Goal: Task Accomplishment & Management: Manage account settings

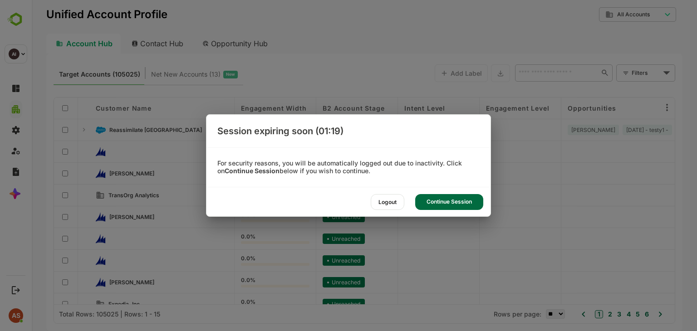
scroll to position [2, 0]
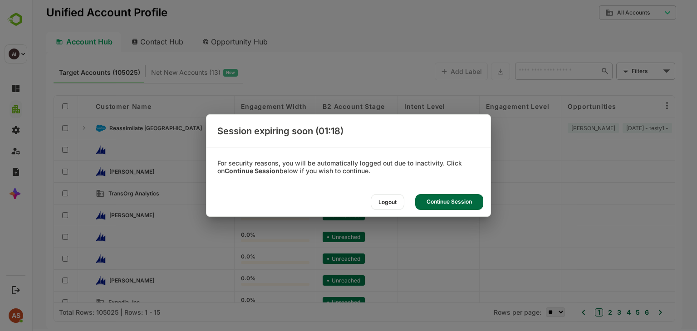
click at [421, 206] on div "Continue Session" at bounding box center [449, 202] width 68 height 16
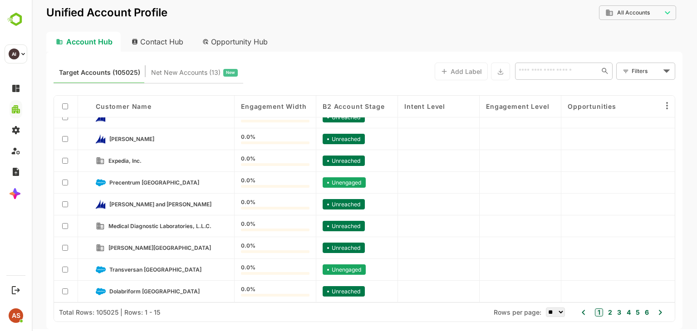
scroll to position [0, 0]
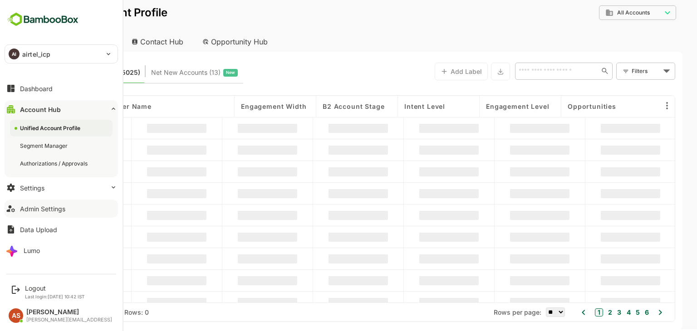
click at [41, 212] on div "Admin Settings" at bounding box center [42, 209] width 45 height 8
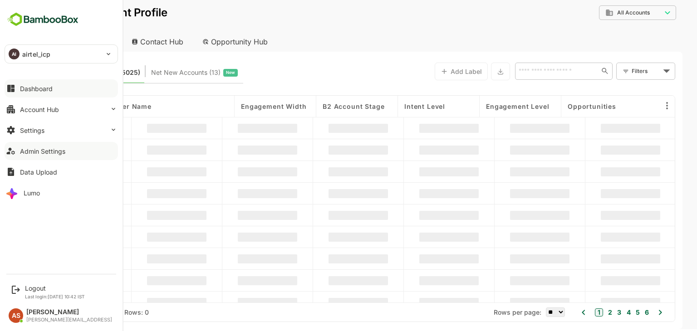
click at [24, 87] on div "Dashboard" at bounding box center [36, 89] width 33 height 8
click at [49, 150] on div "Admin Settings" at bounding box center [42, 152] width 45 height 8
click at [35, 171] on div "Data Upload" at bounding box center [38, 172] width 37 height 8
click at [53, 149] on div "Admin Settings" at bounding box center [42, 152] width 45 height 8
click at [24, 55] on p "airtel_icp" at bounding box center [36, 54] width 28 height 10
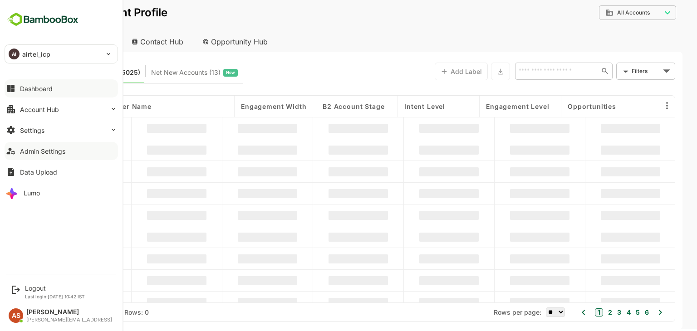
click at [62, 53] on div "AI airtel_icp" at bounding box center [56, 54] width 102 height 18
click at [31, 133] on div "Settings" at bounding box center [32, 131] width 25 height 8
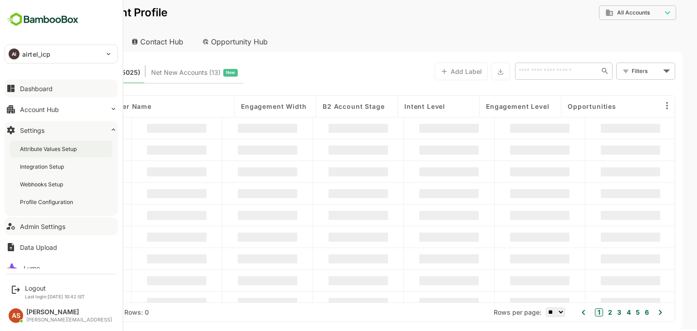
click at [50, 148] on div "Attribute Values Setup" at bounding box center [49, 149] width 59 height 8
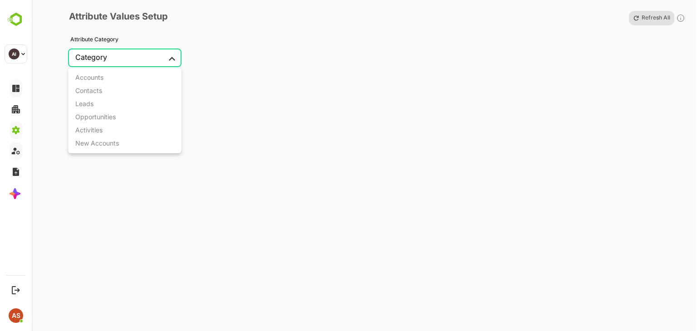
click at [172, 55] on body "**********" at bounding box center [348, 165] width 697 height 331
click at [119, 74] on li "Accounts" at bounding box center [124, 77] width 113 height 13
type input "********"
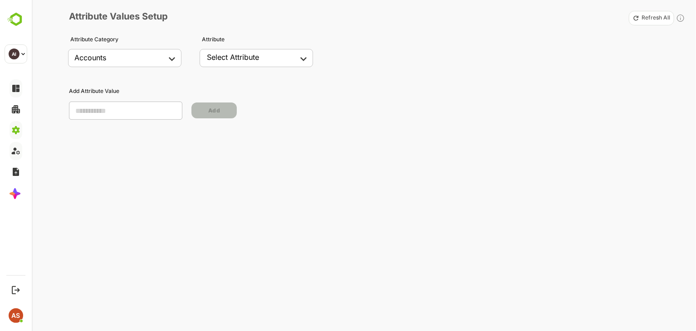
click at [243, 59] on div "Select Attribute" at bounding box center [233, 57] width 52 height 9
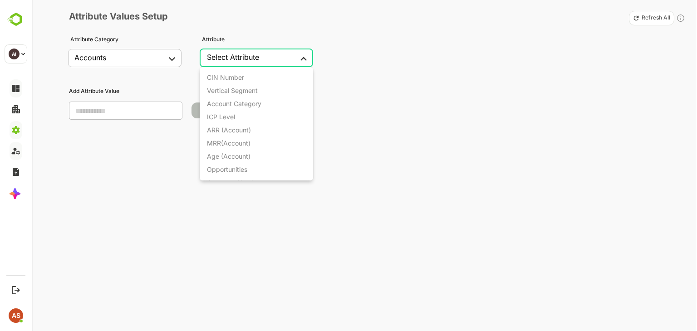
click at [301, 62] on body "**********" at bounding box center [348, 165] width 697 height 331
drag, startPoint x: 238, startPoint y: 169, endPoint x: 220, endPoint y: 88, distance: 82.7
click at [220, 88] on div "Customer Name" at bounding box center [231, 91] width 48 height 8
click at [300, 58] on body "**********" at bounding box center [348, 165] width 697 height 331
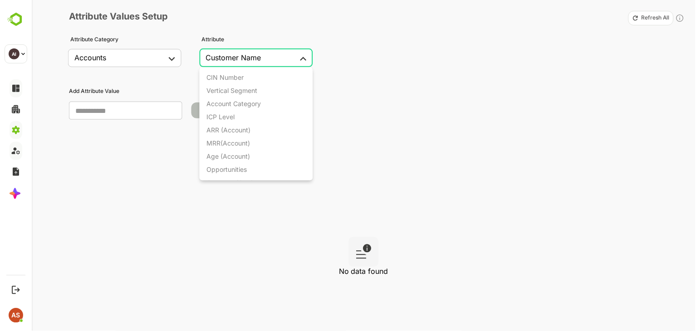
scroll to position [85, 0]
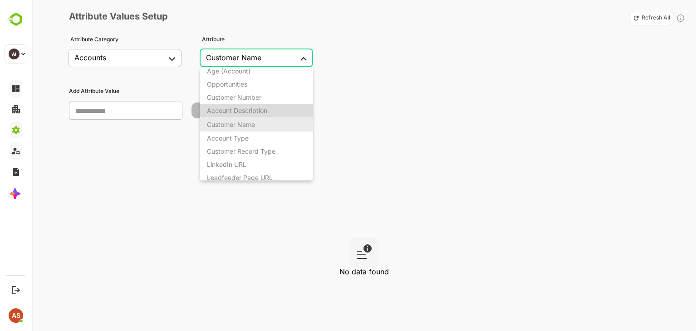
click at [254, 108] on div "Account Description" at bounding box center [237, 111] width 60 height 8
type input "**********"
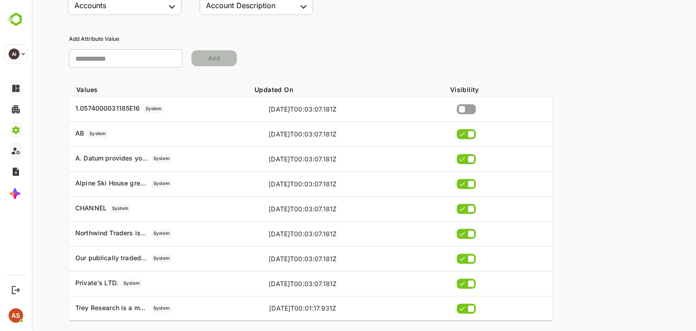
scroll to position [0, 0]
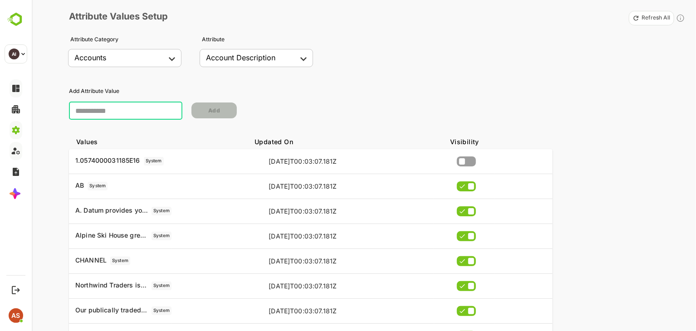
click at [113, 104] on input "text" at bounding box center [125, 111] width 113 height 18
type input "**********"
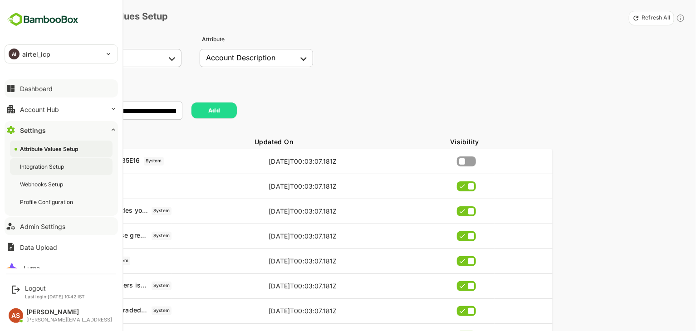
click at [74, 169] on div "Integration Setup" at bounding box center [61, 166] width 103 height 17
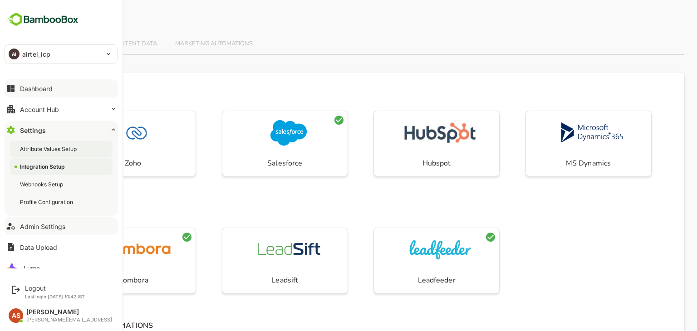
click at [64, 153] on div "Attribute Values Setup" at bounding box center [61, 149] width 103 height 17
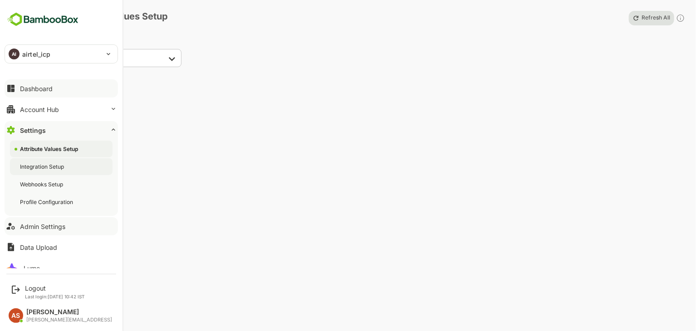
click at [64, 162] on div "Integration Setup" at bounding box center [61, 166] width 103 height 17
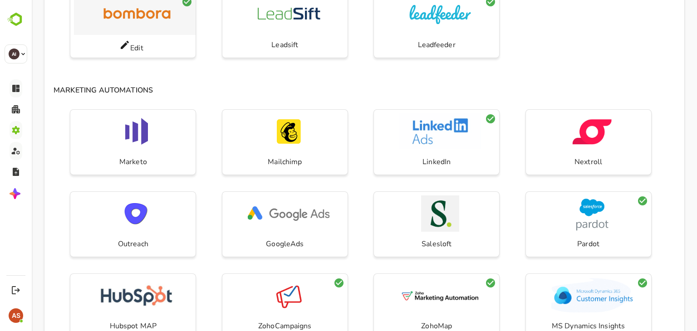
scroll to position [236, 0]
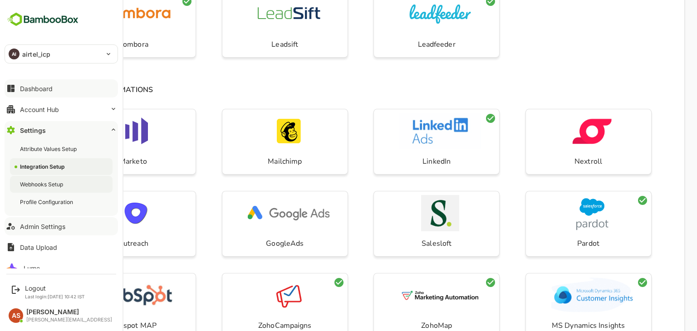
click at [42, 186] on div "Webhooks Setup" at bounding box center [42, 185] width 45 height 8
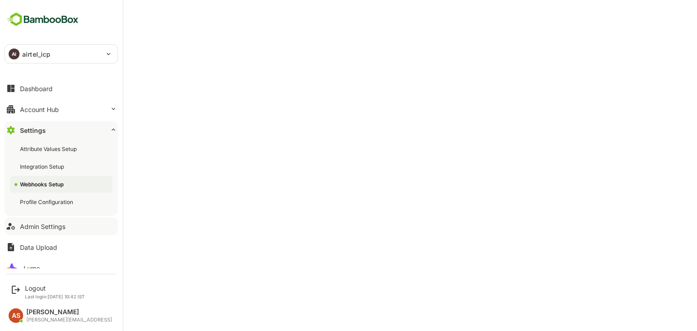
click at [60, 191] on div "Webhooks Setup" at bounding box center [61, 184] width 103 height 17
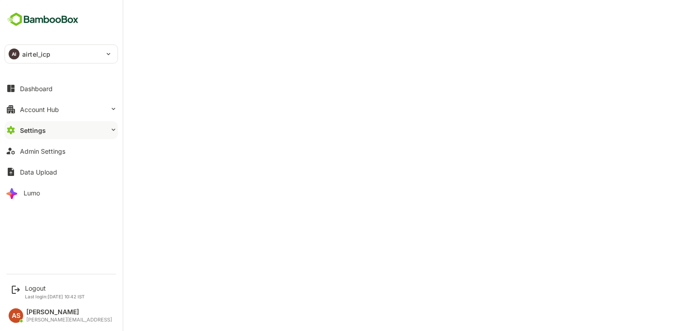
click at [40, 134] on button "Settings" at bounding box center [61, 130] width 113 height 18
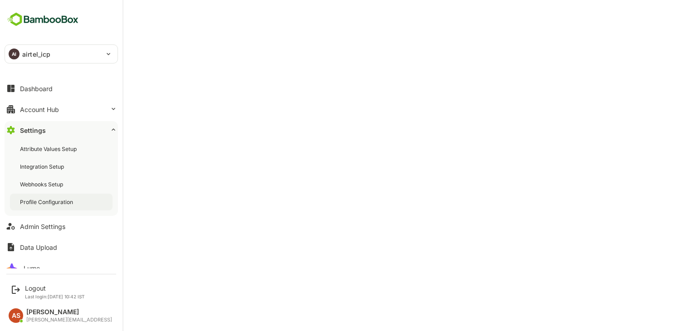
click at [44, 198] on div "Profile Configuration" at bounding box center [47, 202] width 55 height 8
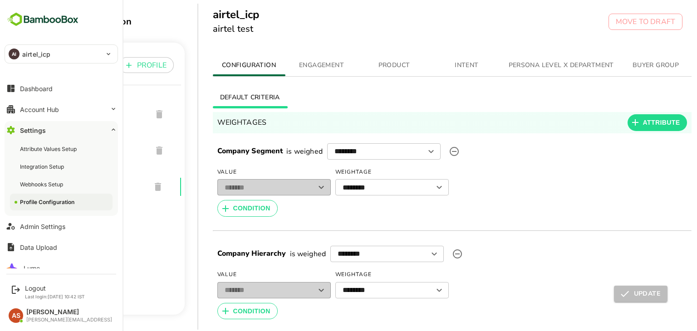
click at [13, 56] on div "AI" at bounding box center [14, 54] width 11 height 11
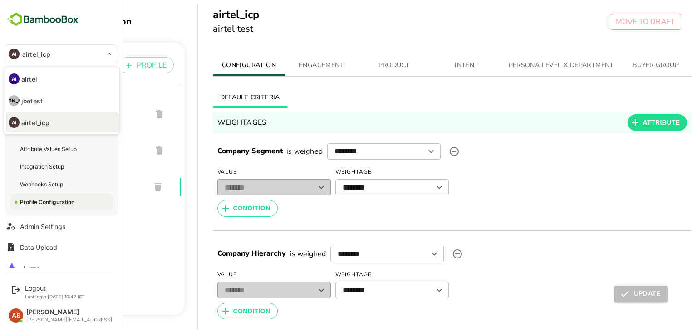
click at [44, 49] on div at bounding box center [348, 165] width 697 height 331
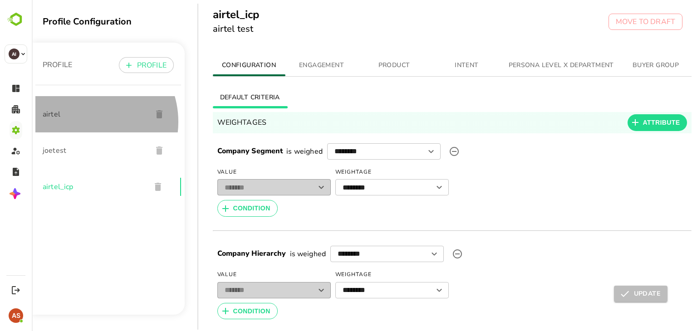
click at [87, 122] on div "airtel" at bounding box center [108, 114] width 146 height 36
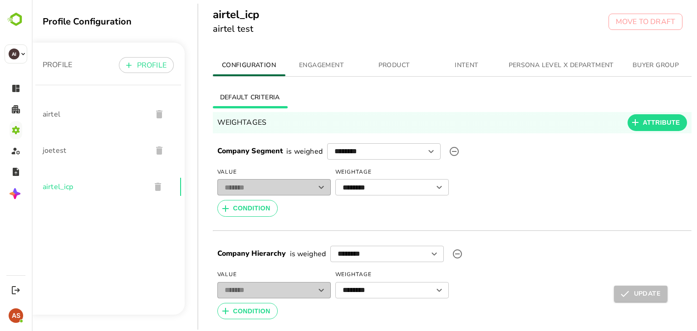
click at [321, 184] on div at bounding box center [321, 187] width 12 height 13
click at [317, 186] on div at bounding box center [321, 187] width 12 height 13
drag, startPoint x: 317, startPoint y: 186, endPoint x: 356, endPoint y: 181, distance: 39.0
click at [356, 181] on div "Value ******* ​ Weightage ******** ​" at bounding box center [452, 180] width 479 height 31
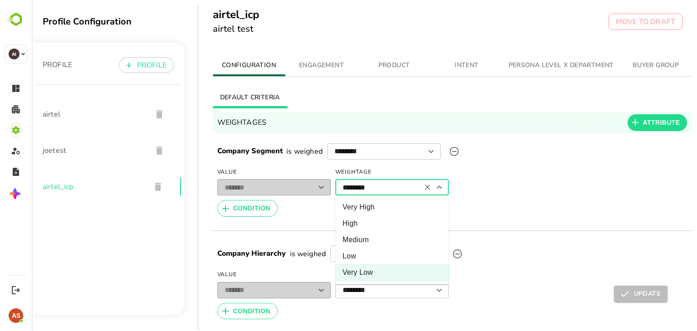
click at [356, 181] on input "********" at bounding box center [377, 188] width 84 height 18
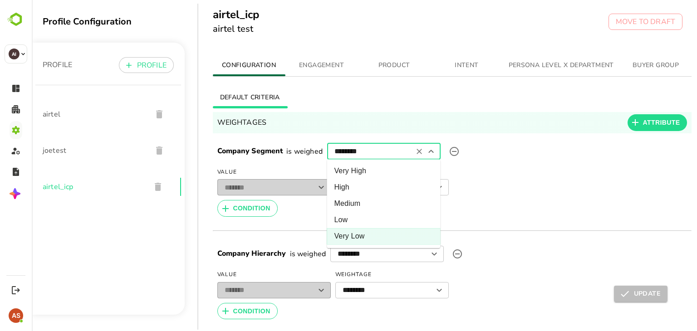
click at [370, 149] on input "********" at bounding box center [369, 152] width 84 height 18
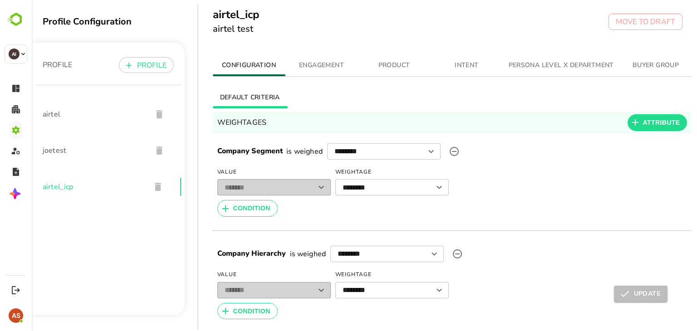
click at [472, 168] on div "Value ******* ​ Weightage ******** ​" at bounding box center [452, 180] width 479 height 31
click at [330, 65] on span "ENGAGEMENT" at bounding box center [322, 65] width 62 height 11
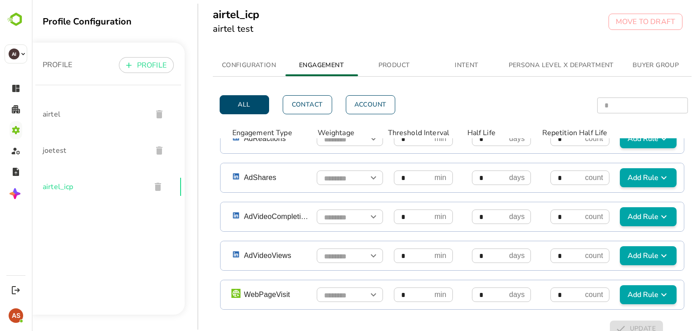
scroll to position [24, 0]
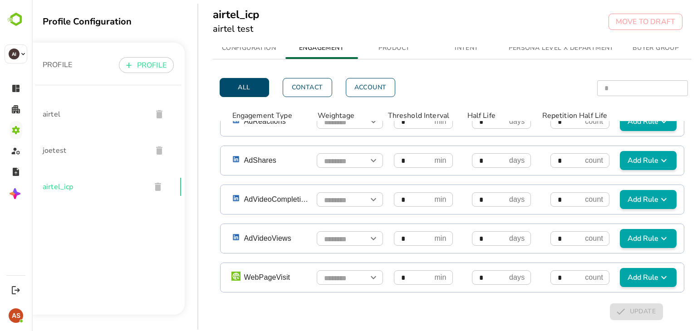
click at [385, 232] on form "* min ​" at bounding box center [423, 239] width 77 height 15
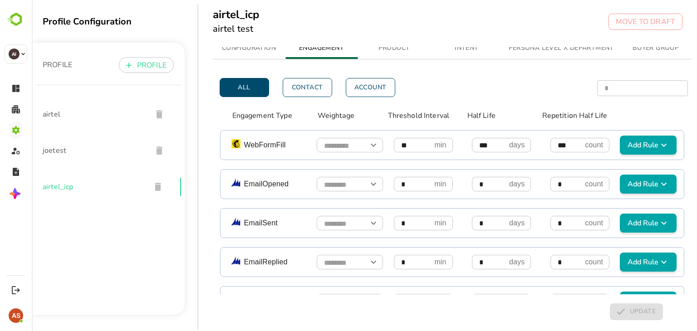
scroll to position [0, 0]
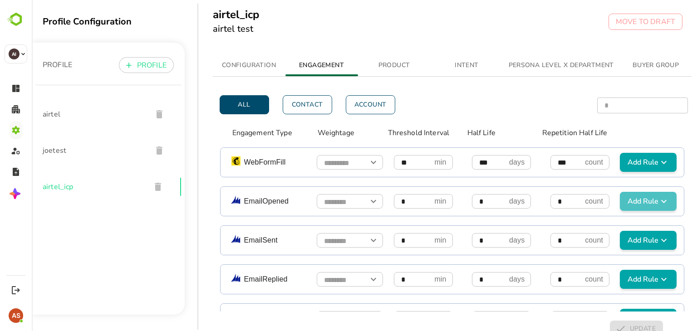
click at [636, 199] on span "Add Rule" at bounding box center [648, 201] width 49 height 11
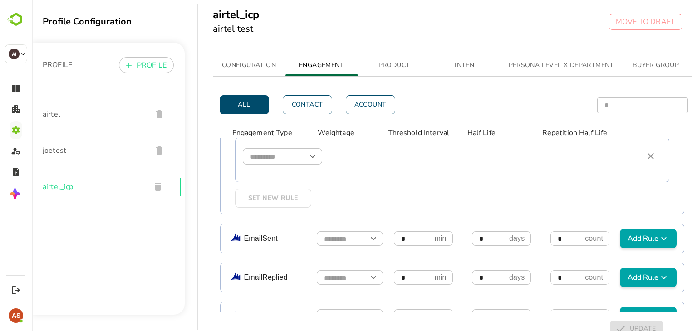
scroll to position [103, 0]
click at [311, 155] on icon "Open" at bounding box center [312, 155] width 5 height 3
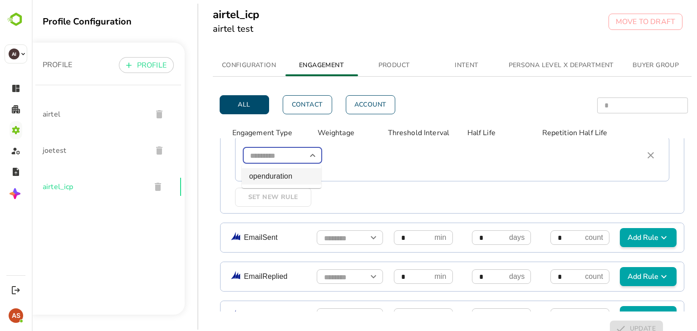
click at [284, 173] on li "openduration" at bounding box center [281, 176] width 79 height 16
type input "**********"
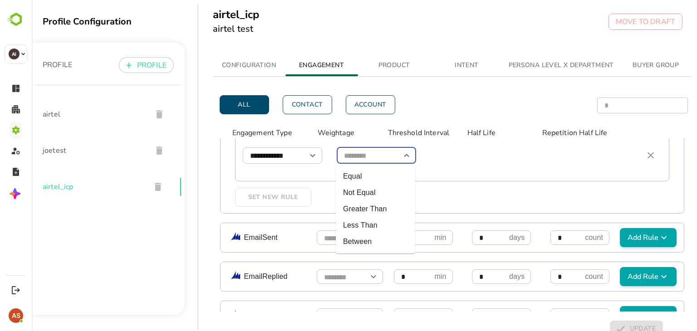
click at [360, 161] on input "simple table" at bounding box center [376, 156] width 79 height 16
click at [360, 182] on li "Equal" at bounding box center [375, 176] width 79 height 16
type input "*****"
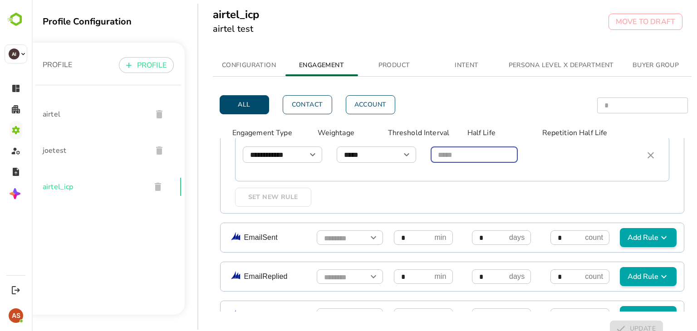
click at [453, 154] on input "simple table" at bounding box center [474, 155] width 87 height 16
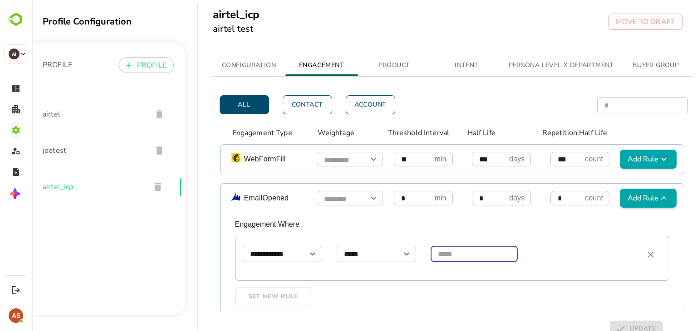
scroll to position [4, 0]
click at [648, 256] on icon "simple table" at bounding box center [651, 254] width 6 height 6
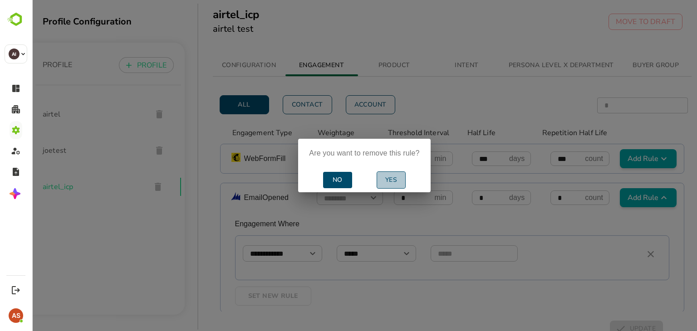
click at [394, 182] on span "Yes" at bounding box center [391, 180] width 21 height 11
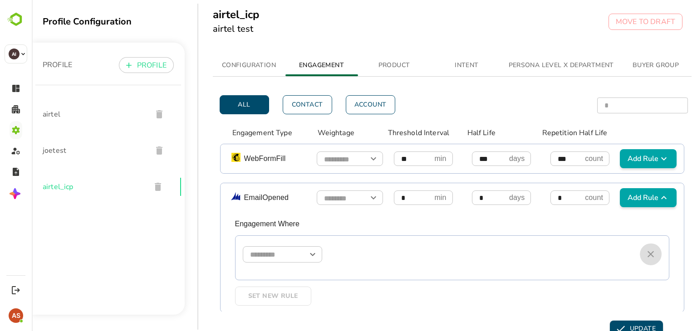
click at [645, 258] on icon "simple table" at bounding box center [650, 254] width 11 height 11
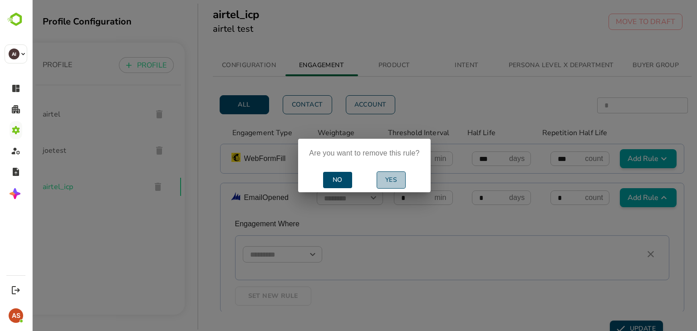
click at [389, 184] on span "Yes" at bounding box center [391, 180] width 21 height 11
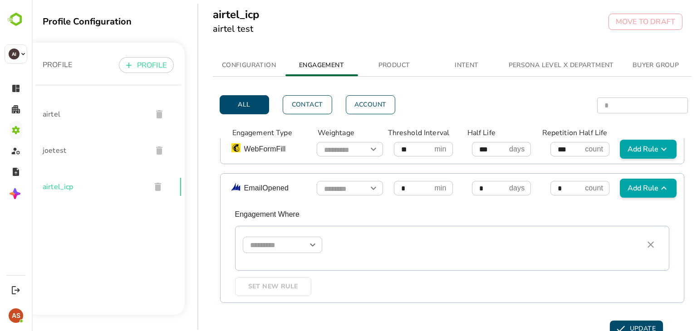
scroll to position [13, 0]
click at [321, 102] on button "Contact" at bounding box center [307, 104] width 49 height 19
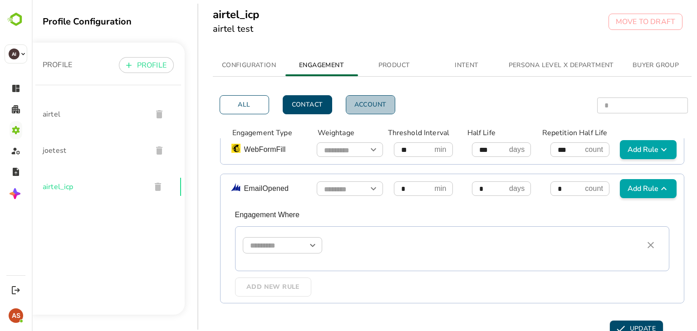
click at [354, 104] on button "Account" at bounding box center [370, 104] width 49 height 19
type input "*"
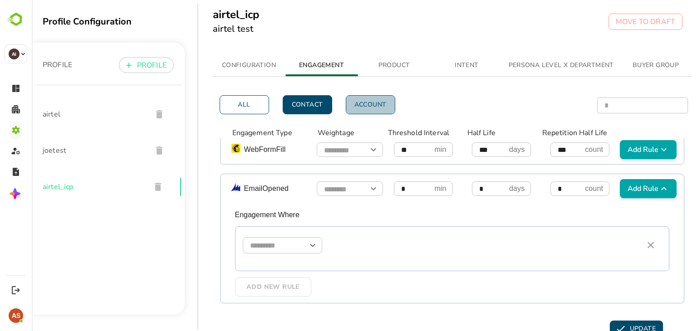
type input "*"
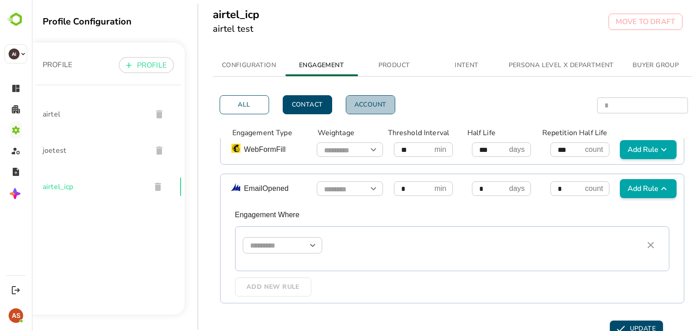
type input "*"
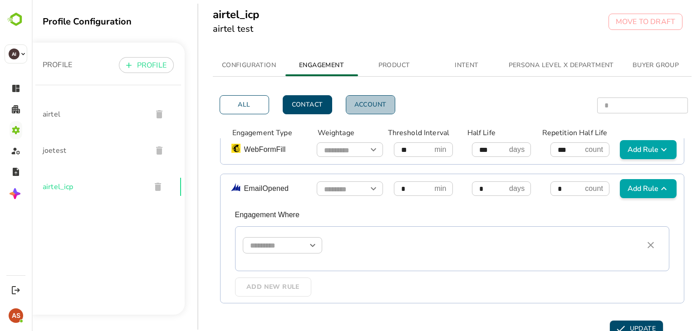
type input "*"
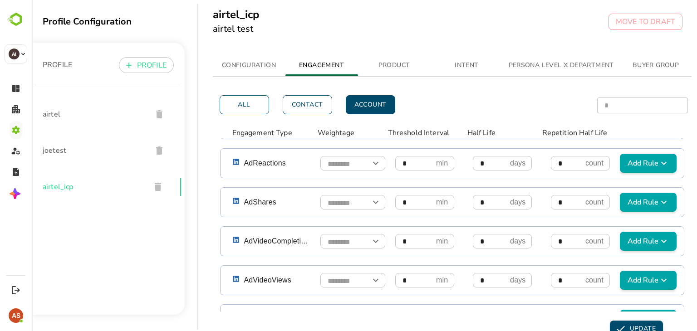
scroll to position [341, 0]
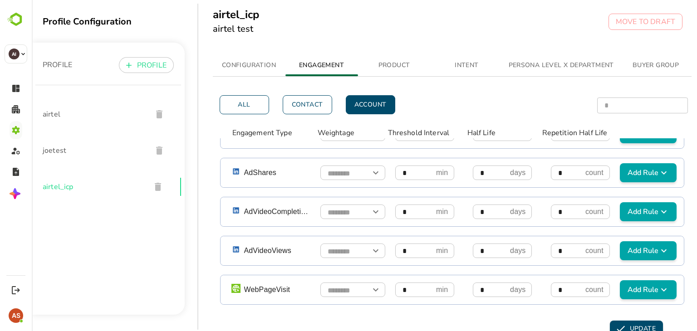
click at [478, 3] on div "airtel_icp airtel test MOVE TO DRAFT" at bounding box center [447, 23] width 499 height 47
click at [395, 63] on span "PRODUCT" at bounding box center [395, 65] width 62 height 11
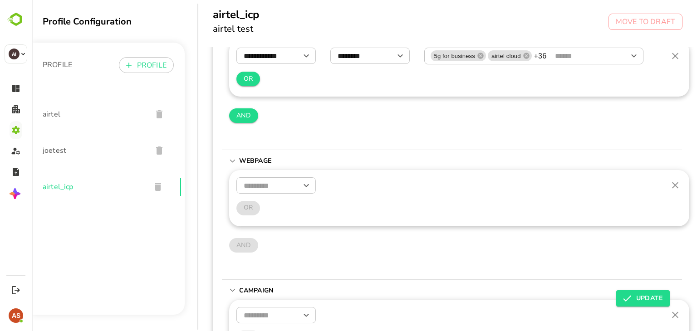
scroll to position [218, 0]
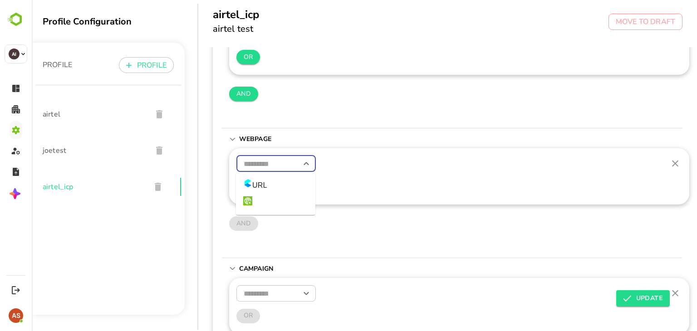
click at [285, 163] on input "text" at bounding box center [276, 164] width 79 height 16
click at [337, 172] on div "​" at bounding box center [460, 168] width 446 height 24
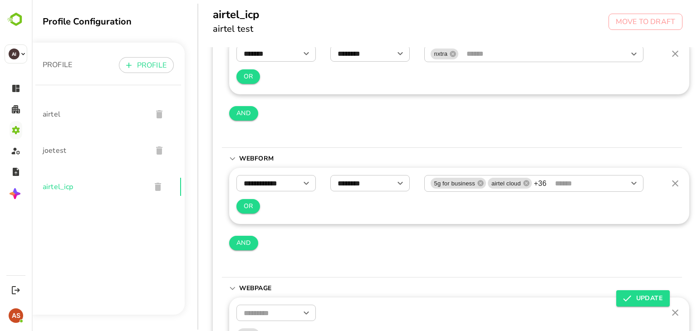
scroll to position [0, 0]
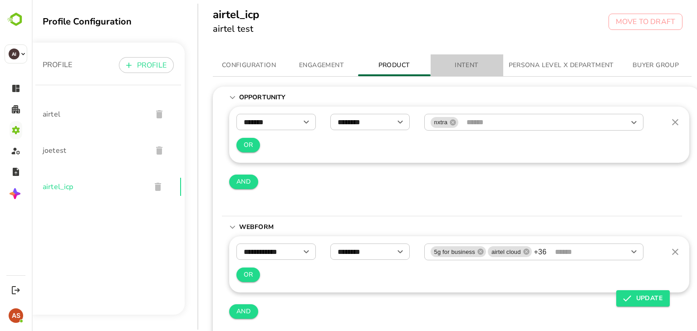
click at [463, 68] on span "INTENT" at bounding box center [467, 65] width 62 height 11
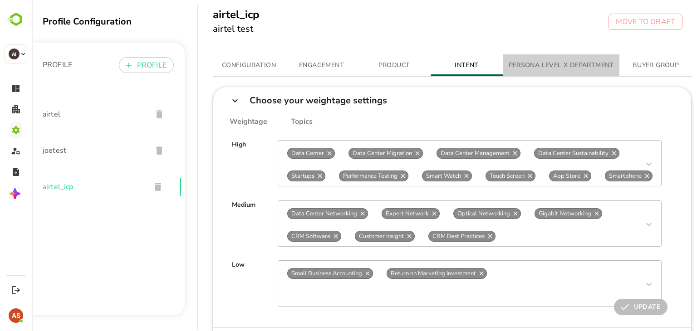
click at [530, 66] on span "PERSONA LEVEL X DEPARTMENT" at bounding box center [561, 65] width 105 height 11
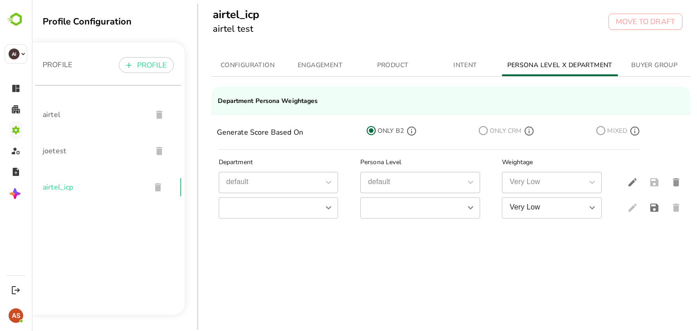
scroll to position [2, 1]
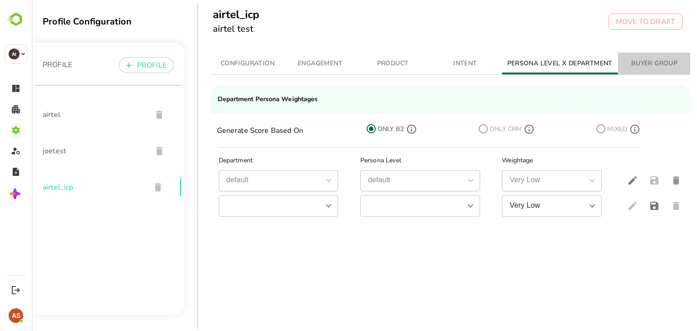
click at [636, 67] on span "BUYER GROUP" at bounding box center [655, 63] width 62 height 11
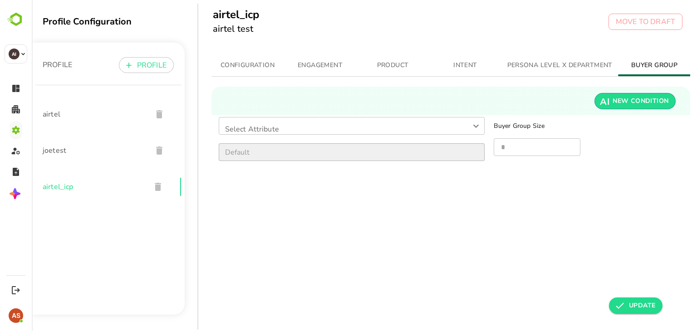
scroll to position [0, 0]
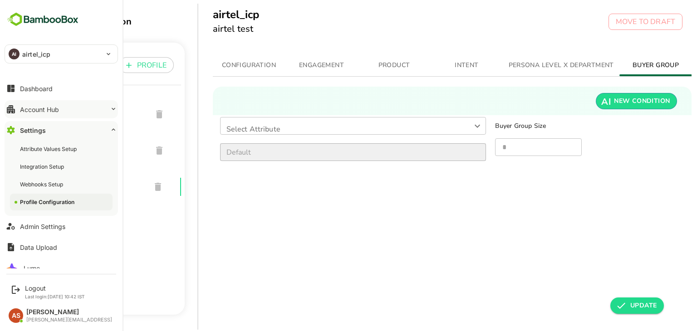
click at [44, 113] on button "Account Hub" at bounding box center [61, 109] width 113 height 18
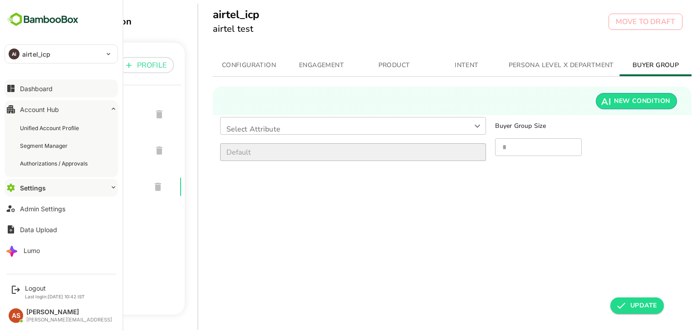
click at [47, 92] on div "Dashboard" at bounding box center [36, 89] width 33 height 8
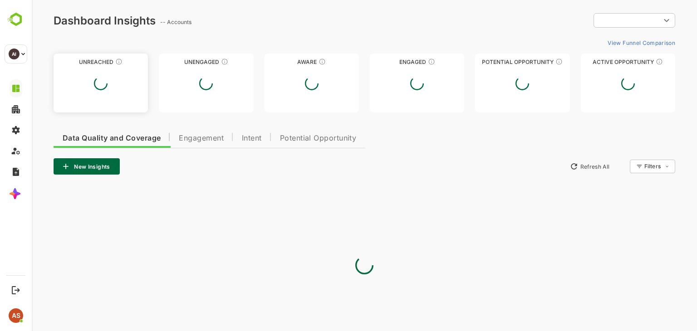
type input "**********"
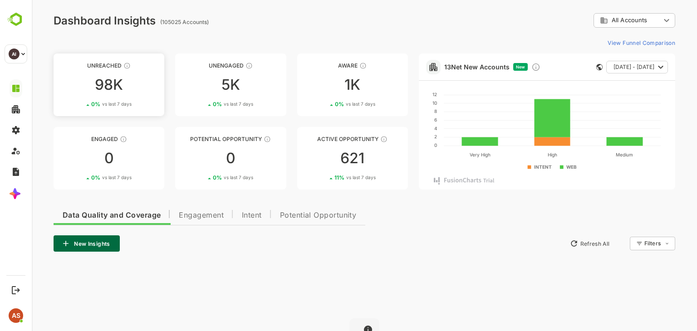
click at [124, 95] on link "Unreached 98K 0 % vs last 7 days" at bounding box center [109, 85] width 111 height 63
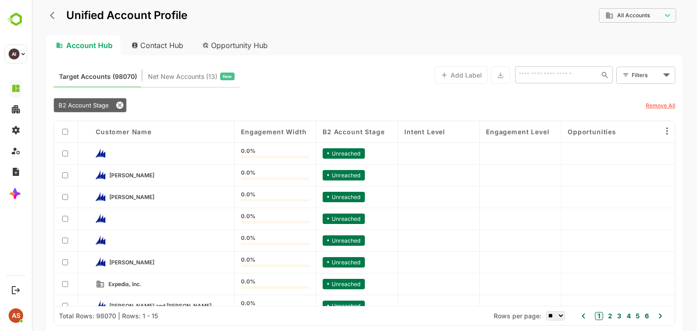
scroll to position [165, 0]
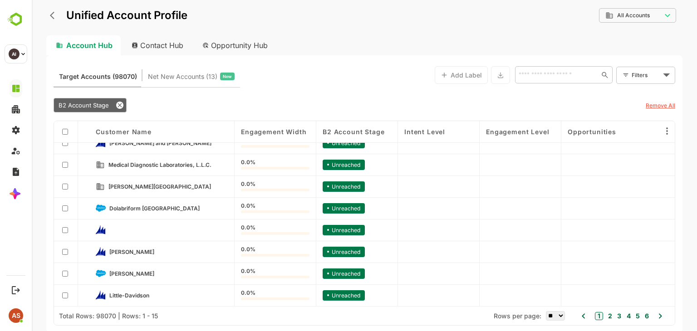
click at [560, 314] on select "** ** ** *** *** ****" at bounding box center [555, 316] width 19 height 10
select select "****"
click at [546, 311] on select "** ** ** *** *** ****" at bounding box center [555, 316] width 19 height 10
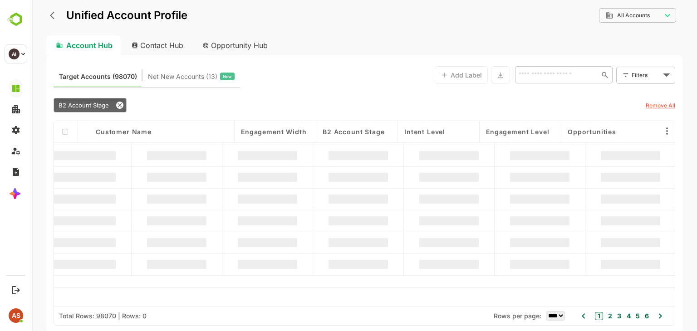
scroll to position [87, 0]
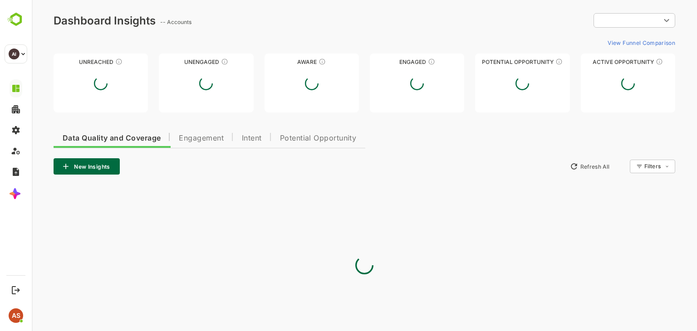
type input "**********"
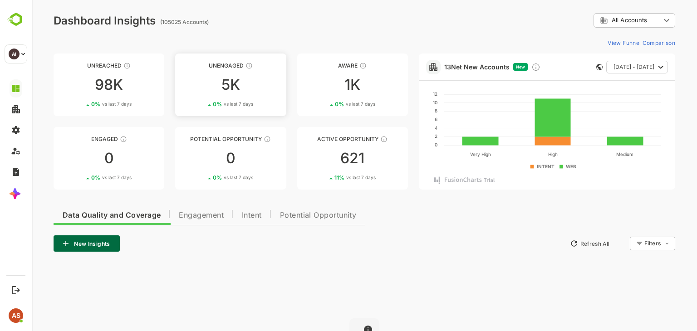
click at [220, 99] on link "Unengaged 5K 0 % vs last 7 days" at bounding box center [230, 85] width 111 height 63
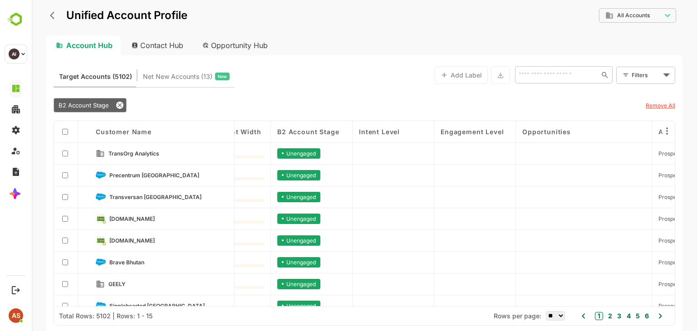
scroll to position [0, 56]
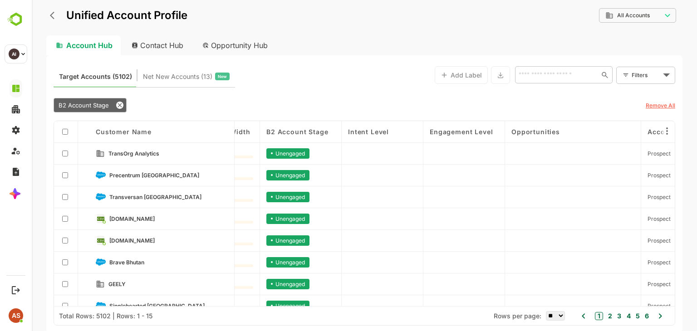
click at [58, 26] on div "**********" at bounding box center [364, 21] width 636 height 28
click at [47, 10] on div "Unified Account Profile" at bounding box center [116, 15] width 141 height 16
click at [54, 14] on icon "back" at bounding box center [54, 15] width 9 height 9
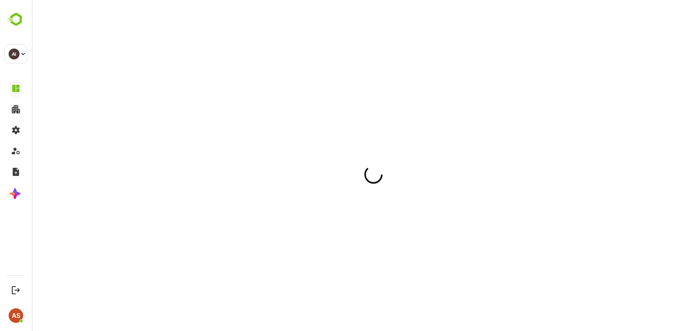
scroll to position [0, 0]
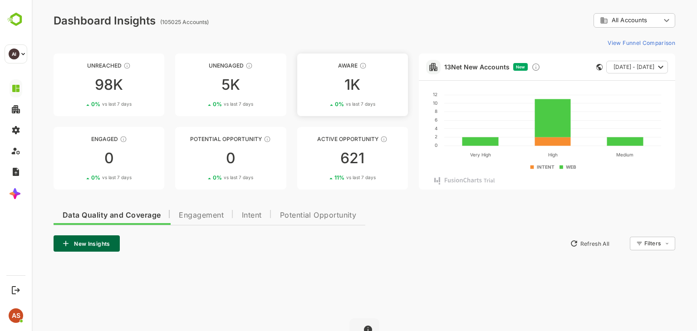
click at [369, 97] on link "Aware 1K 0 % vs last 7 days" at bounding box center [352, 85] width 111 height 63
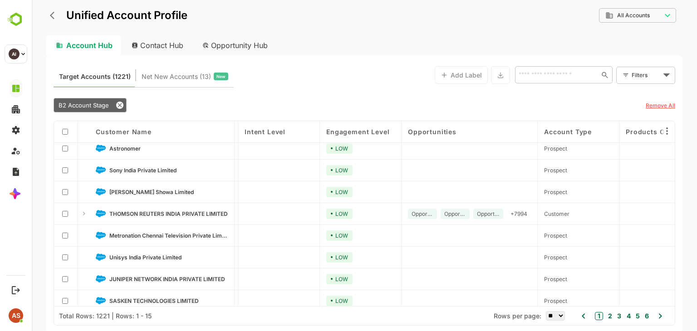
scroll to position [42, 0]
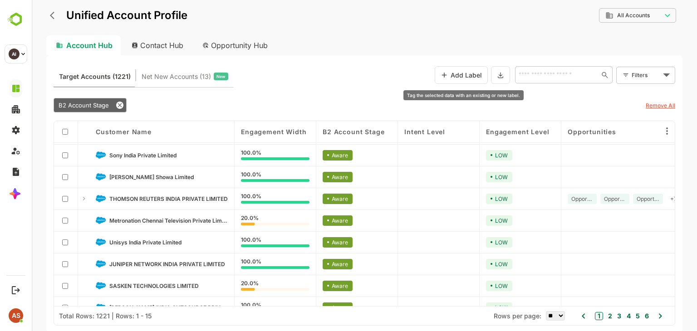
click at [468, 74] on button "Add Label" at bounding box center [461, 75] width 53 height 18
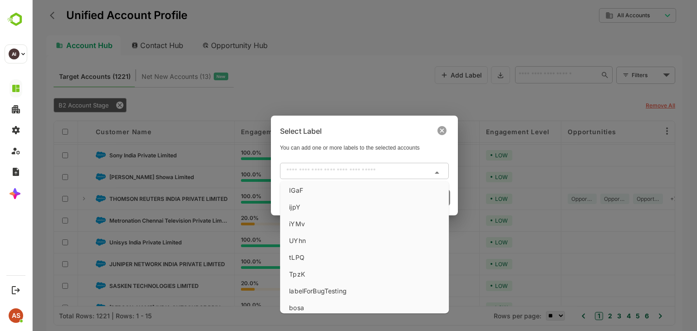
click at [303, 172] on input "text" at bounding box center [357, 171] width 148 height 11
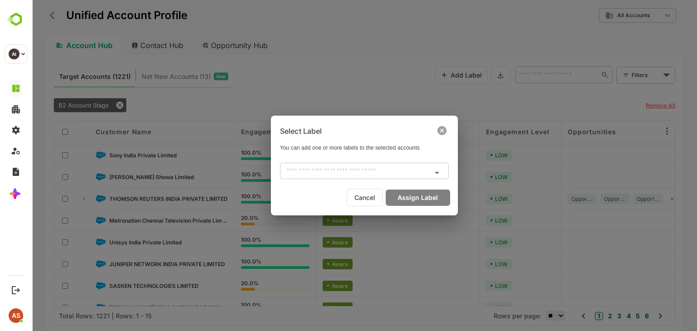
click at [439, 131] on icon at bounding box center [442, 130] width 9 height 9
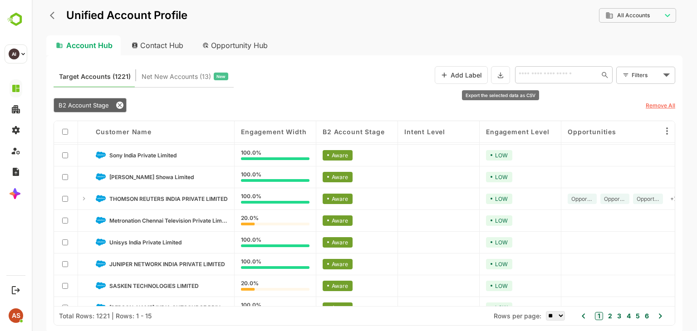
click at [499, 75] on icon at bounding box center [500, 75] width 5 height 5
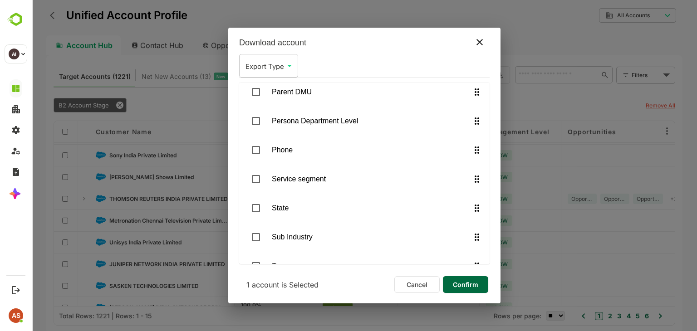
scroll to position [1559, 0]
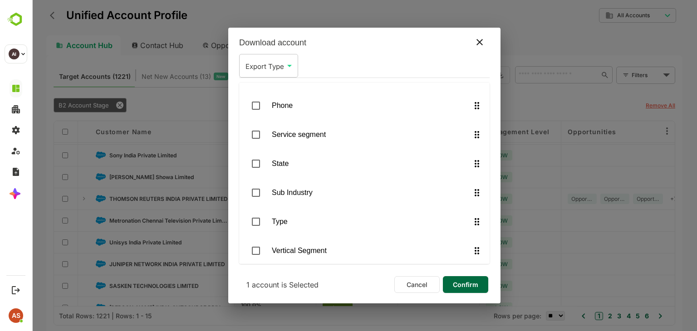
click at [483, 44] on icon at bounding box center [479, 42] width 11 height 11
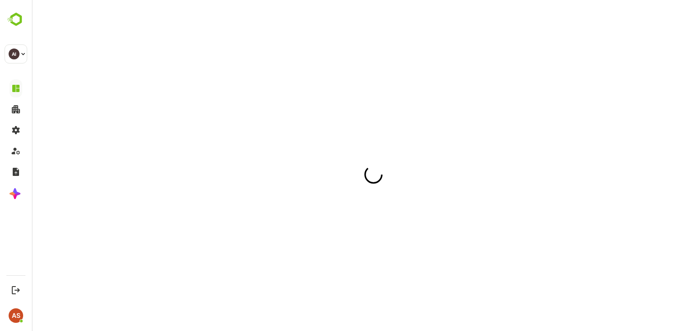
scroll to position [0, 0]
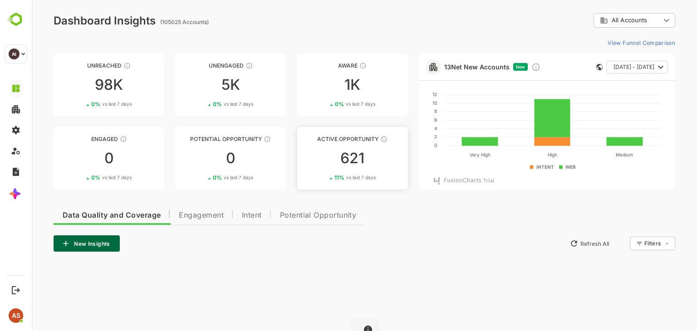
click at [341, 177] on div "11 % vs last 7 days" at bounding box center [355, 177] width 41 height 7
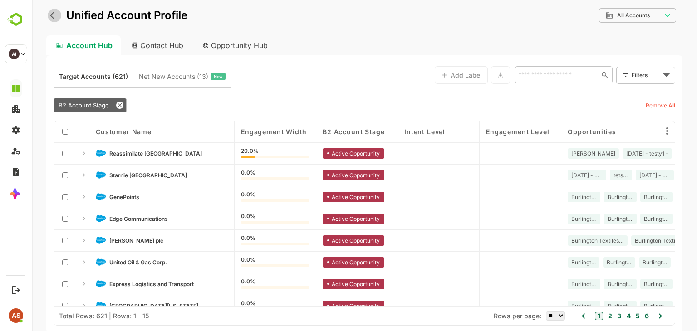
click at [53, 14] on icon "back" at bounding box center [54, 15] width 9 height 9
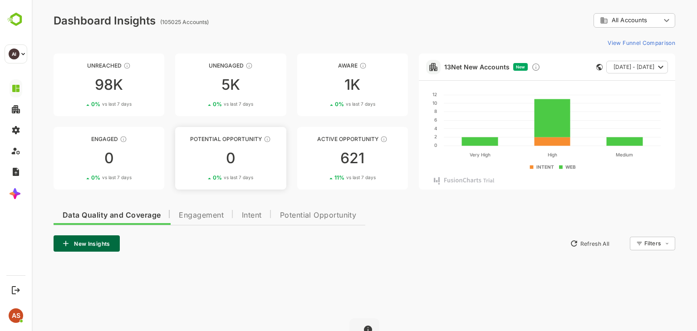
click at [220, 154] on div "0" at bounding box center [230, 158] width 111 height 15
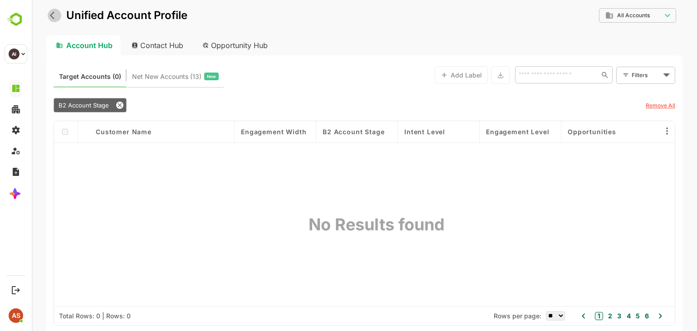
click at [53, 12] on icon "back" at bounding box center [54, 15] width 9 height 9
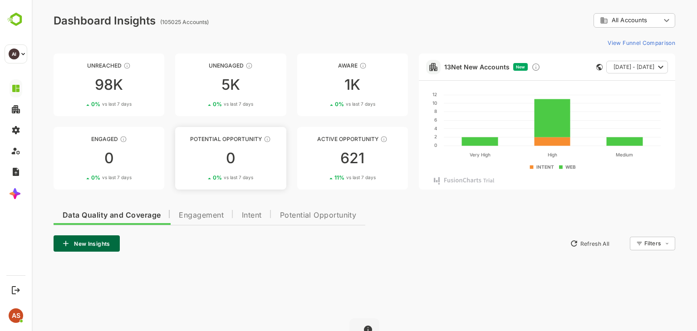
click at [253, 153] on div "0" at bounding box center [230, 158] width 111 height 15
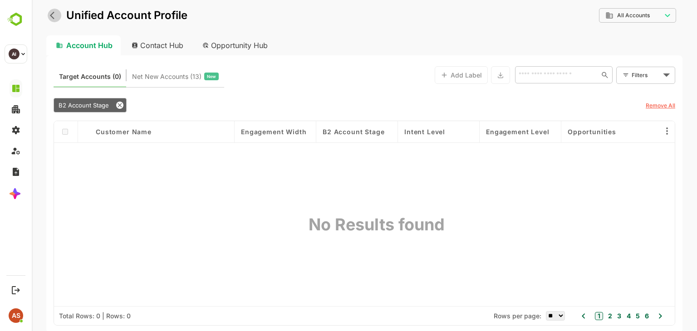
click at [55, 15] on icon "back" at bounding box center [54, 15] width 9 height 9
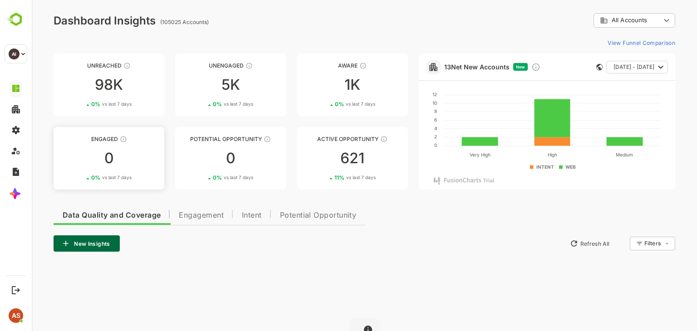
click at [140, 164] on div "0" at bounding box center [109, 158] width 111 height 15
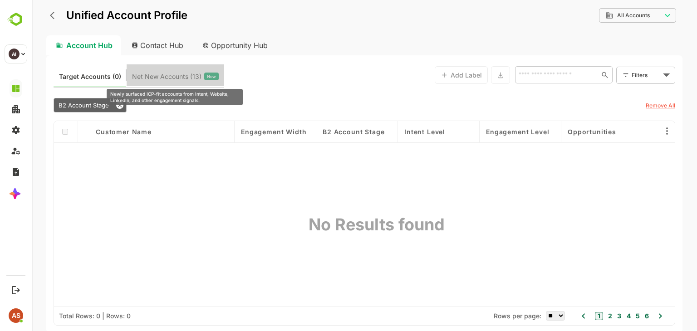
click at [171, 77] on span "Net New Accounts ( 13 )" at bounding box center [166, 77] width 69 height 12
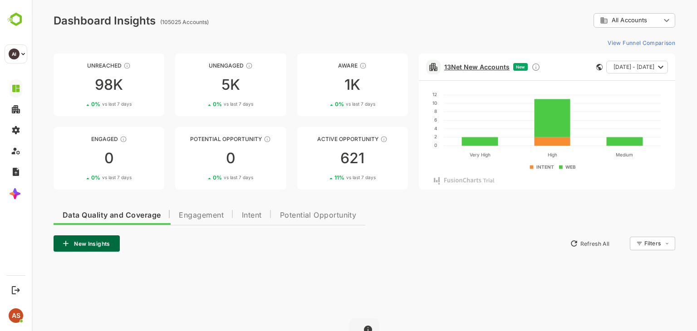
click at [471, 66] on link "13 Net New Accounts" at bounding box center [476, 67] width 65 height 8
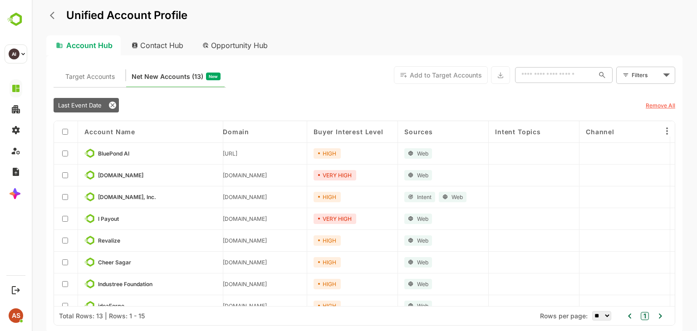
scroll to position [0, 4]
click at [56, 17] on icon "back" at bounding box center [54, 15] width 9 height 9
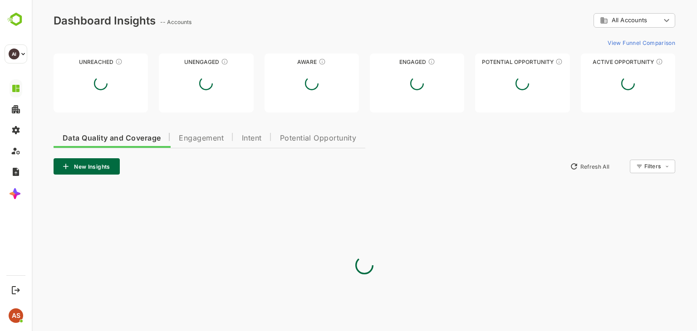
scroll to position [0, 0]
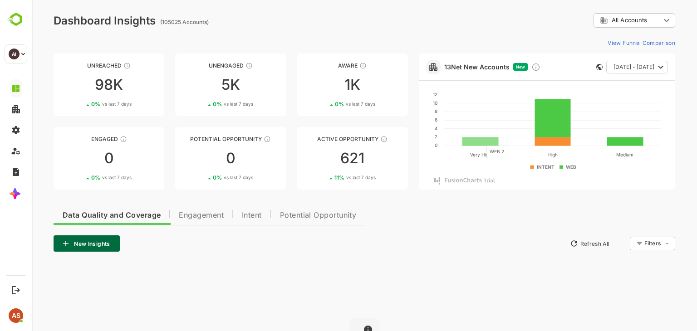
click at [481, 141] on rect at bounding box center [480, 141] width 36 height 9
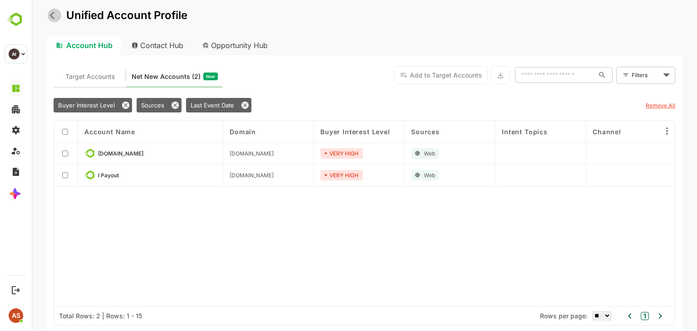
click at [54, 19] on icon "back" at bounding box center [52, 16] width 5 height 8
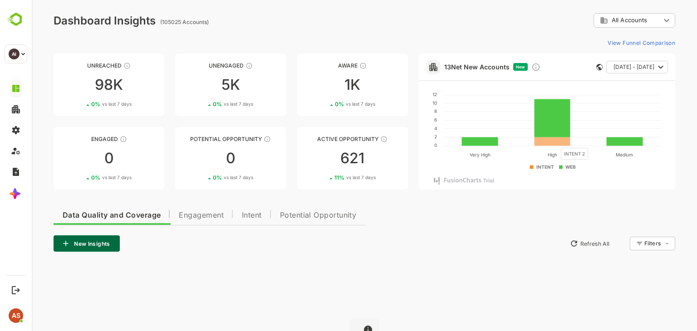
click at [556, 143] on rect at bounding box center [552, 141] width 36 height 9
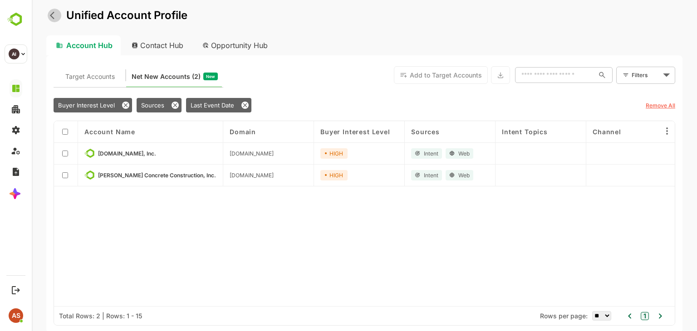
click at [54, 13] on icon "back" at bounding box center [54, 15] width 9 height 9
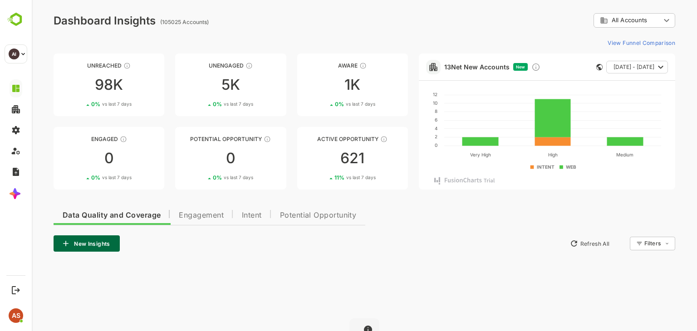
click at [517, 65] on span "New" at bounding box center [520, 66] width 9 height 5
click at [631, 65] on span "[DATE] - [DATE]" at bounding box center [634, 67] width 41 height 12
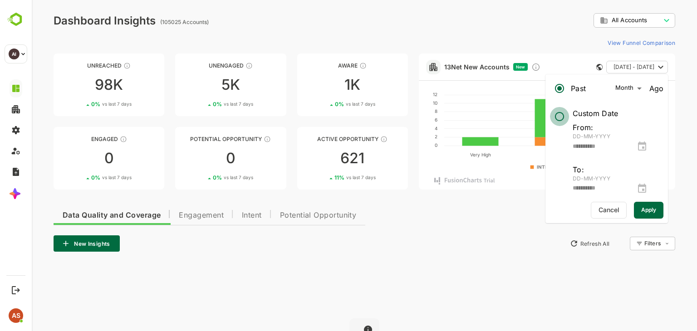
type input "**********"
click at [603, 213] on span "Cancel" at bounding box center [609, 210] width 26 height 12
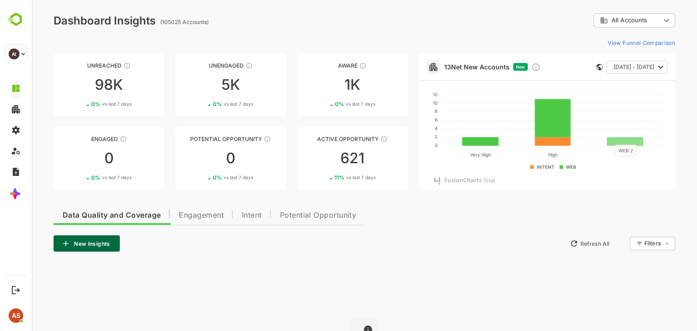
click at [610, 140] on rect at bounding box center [625, 141] width 36 height 9
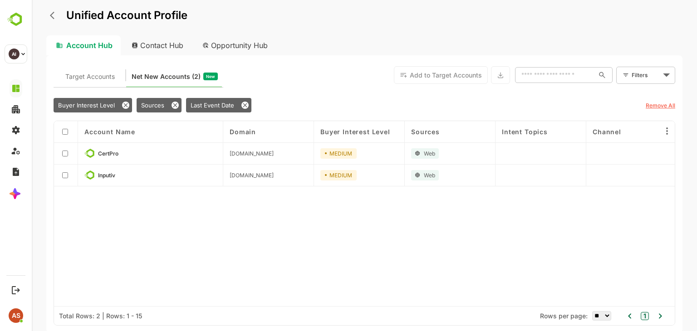
click at [54, 23] on div "Unified Account Profile" at bounding box center [116, 15] width 141 height 16
click at [54, 17] on icon "back" at bounding box center [54, 15] width 9 height 9
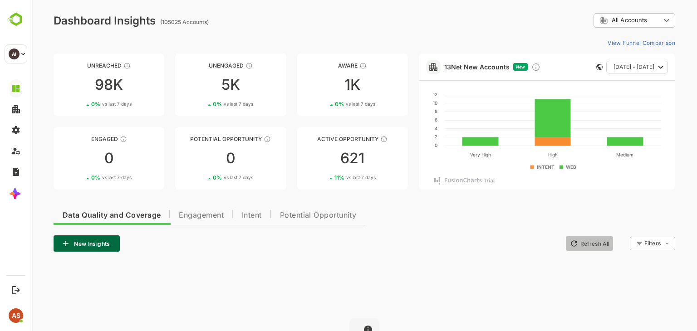
click at [576, 243] on icon "button" at bounding box center [574, 243] width 9 height 9
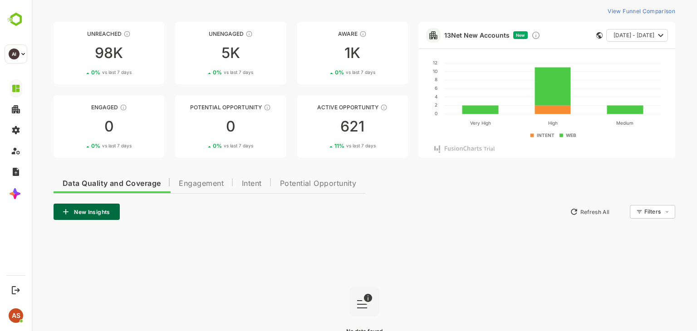
scroll to position [33, 0]
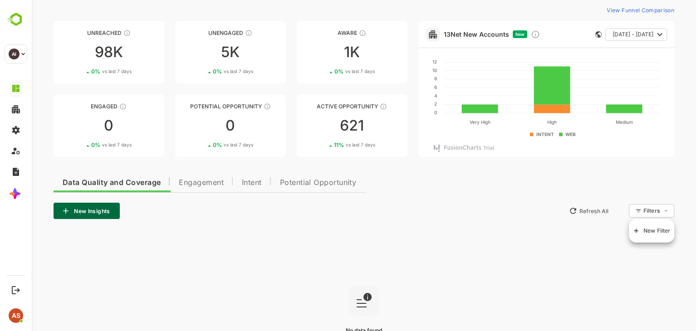
click at [659, 212] on body "**********" at bounding box center [364, 187] width 665 height 441
click at [630, 12] on div at bounding box center [364, 165] width 665 height 331
click at [630, 10] on button "View Funnel Comparison" at bounding box center [639, 10] width 71 height 15
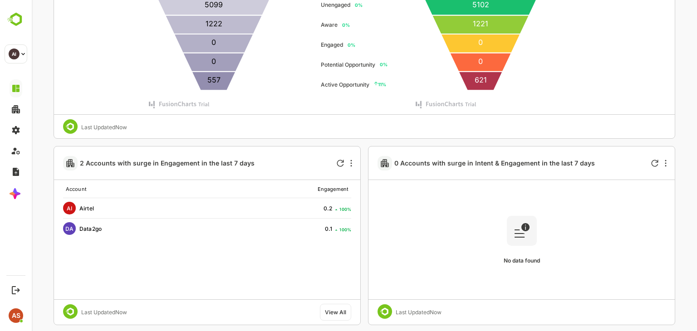
scroll to position [362, 0]
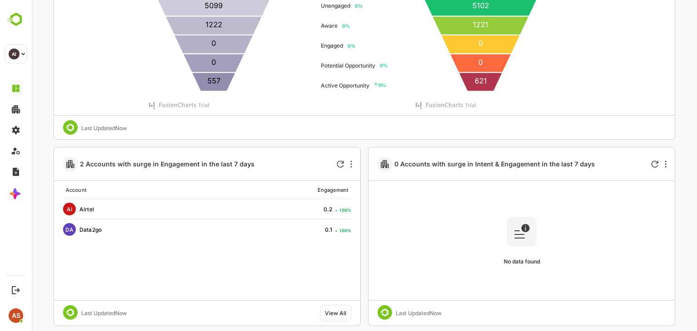
click at [336, 314] on div "View All" at bounding box center [335, 313] width 21 height 7
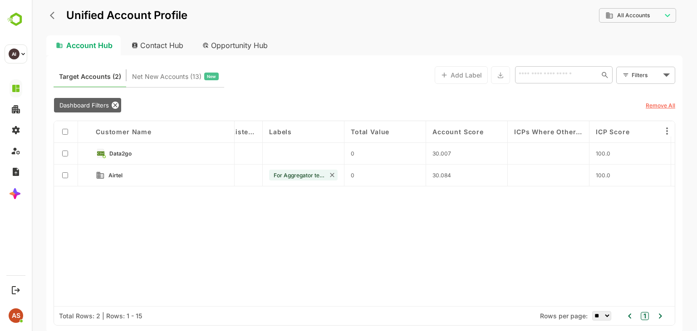
scroll to position [0, 601]
click at [653, 108] on u "Remove All" at bounding box center [661, 105] width 30 height 7
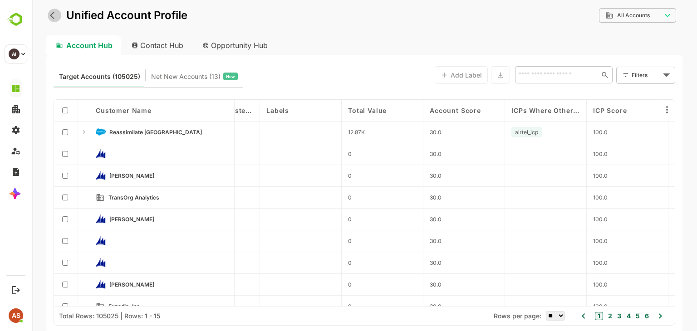
click at [51, 15] on icon "back" at bounding box center [52, 16] width 5 height 8
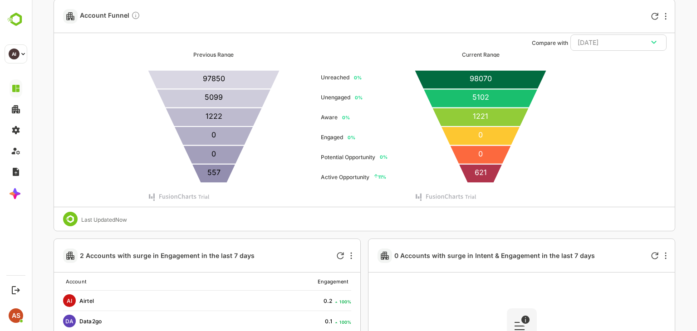
scroll to position [270, 0]
click at [379, 177] on p12 "11 %" at bounding box center [380, 177] width 12 height 5
click at [376, 177] on icon at bounding box center [376, 177] width 4 height 4
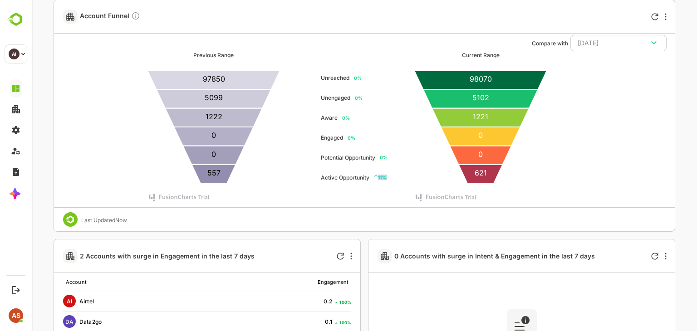
click at [376, 177] on icon at bounding box center [376, 177] width 4 height 4
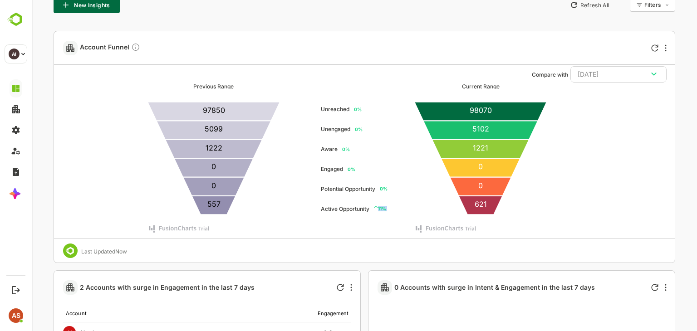
scroll to position [239, 0]
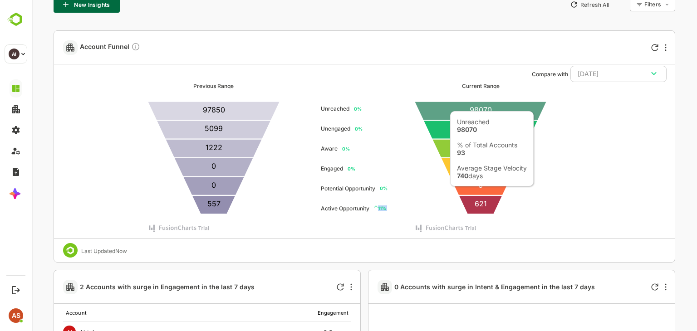
click at [446, 106] on icon at bounding box center [480, 111] width 133 height 19
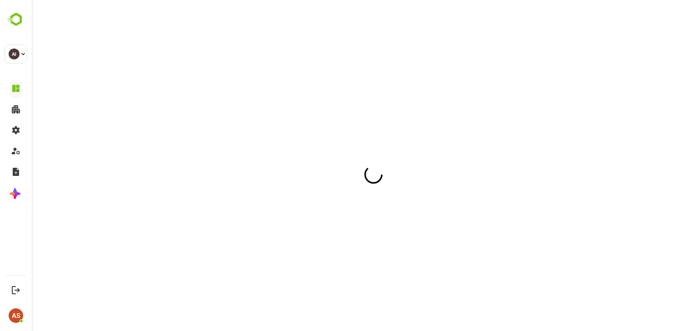
scroll to position [0, 0]
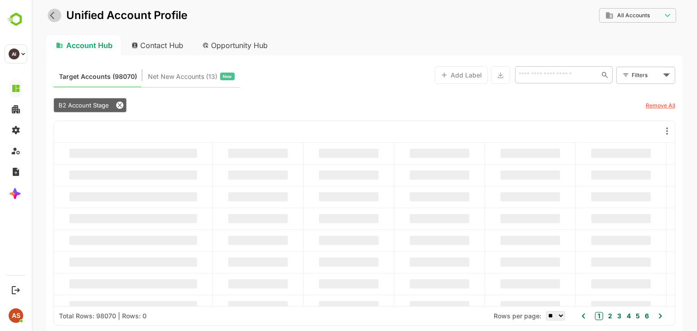
click at [53, 15] on icon "back" at bounding box center [54, 15] width 9 height 9
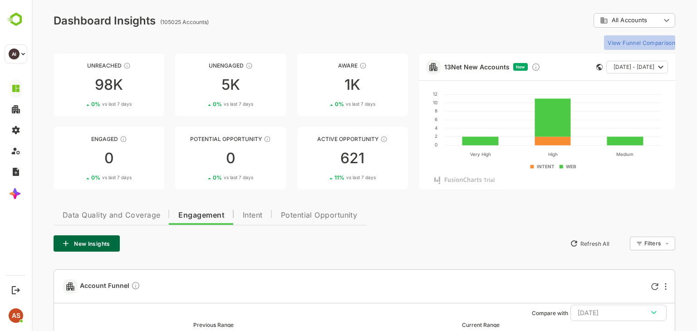
click at [630, 44] on button "View Funnel Comparison" at bounding box center [639, 42] width 71 height 15
click at [614, 43] on button "View Funnel Comparison" at bounding box center [639, 42] width 71 height 15
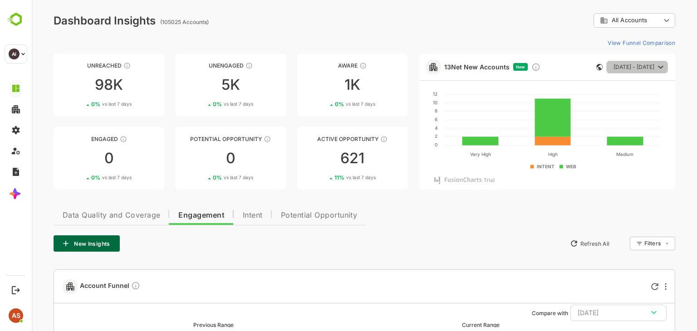
click at [622, 69] on span "[DATE] - [DATE]" at bounding box center [634, 67] width 41 height 12
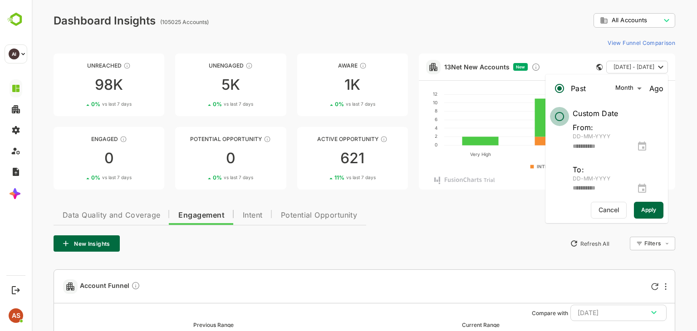
type input "**********"
drag, startPoint x: 637, startPoint y: 85, endPoint x: 641, endPoint y: 187, distance: 102.2
click at [641, 187] on div "**********" at bounding box center [606, 137] width 113 height 116
click at [645, 209] on span "Apply" at bounding box center [648, 210] width 15 height 12
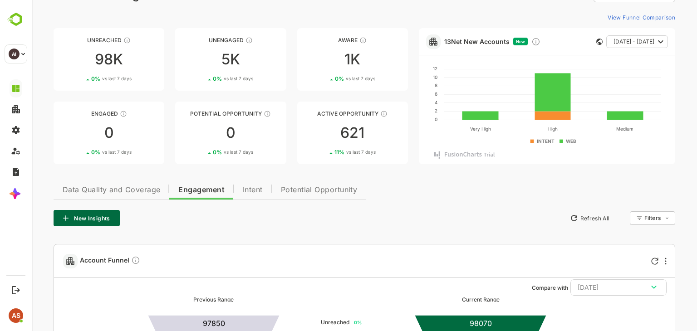
scroll to position [13, 0]
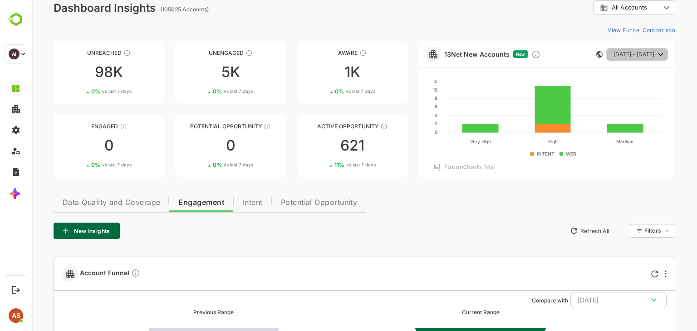
click at [656, 53] on icon "button" at bounding box center [660, 54] width 11 height 11
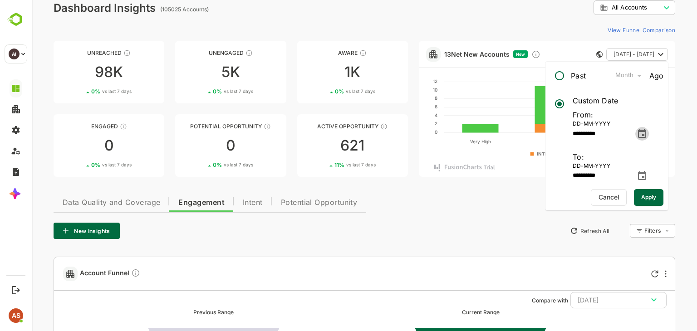
click at [648, 133] on icon "change date" at bounding box center [642, 133] width 11 height 11
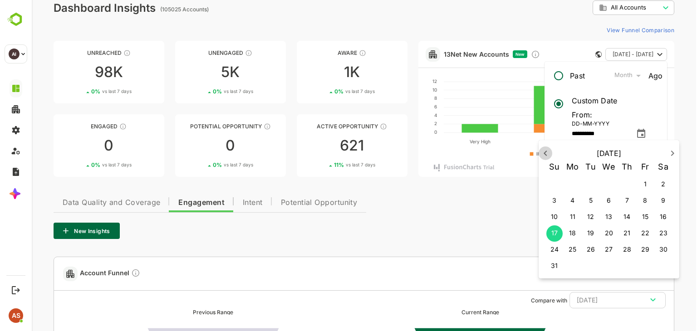
click at [545, 153] on icon "button" at bounding box center [545, 153] width 3 height 5
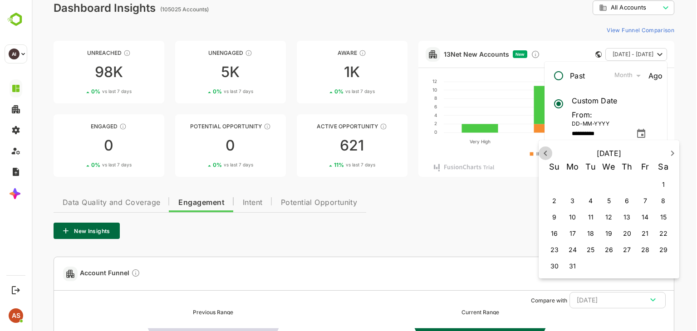
click at [545, 153] on icon "button" at bounding box center [545, 153] width 3 height 5
click at [573, 204] on p "3" at bounding box center [573, 200] width 4 height 9
type input "**********"
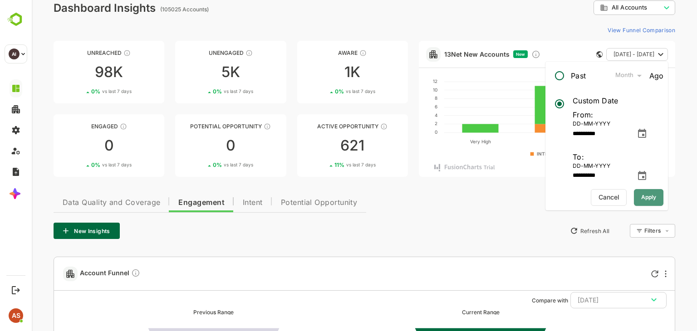
click at [641, 200] on span "Apply" at bounding box center [648, 198] width 15 height 12
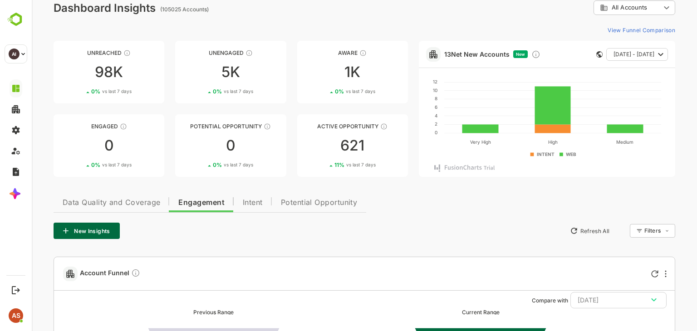
click at [663, 53] on icon "button" at bounding box center [660, 54] width 11 height 11
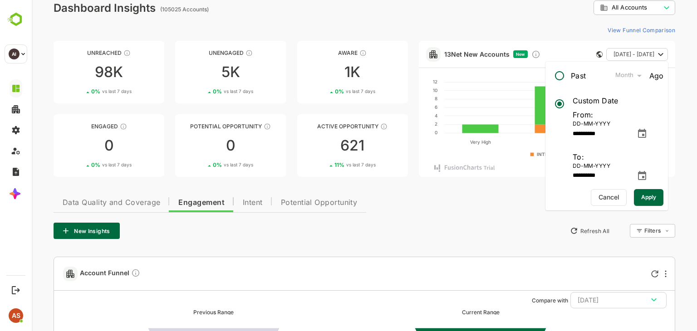
type input "**********"
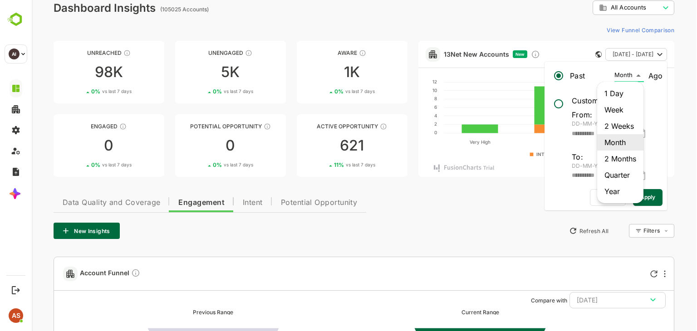
click at [617, 191] on li "Year" at bounding box center [620, 191] width 46 height 16
type input "****"
type input "**********"
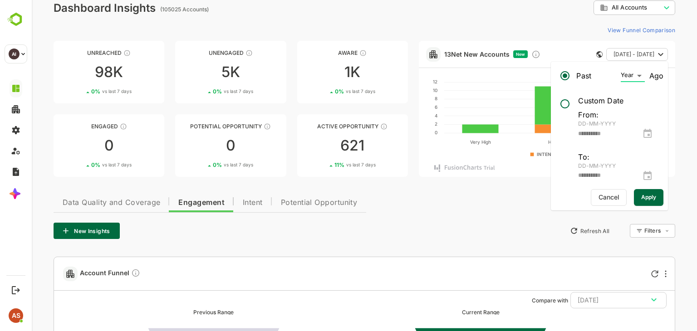
click at [636, 199] on button "Apply" at bounding box center [649, 197] width 30 height 17
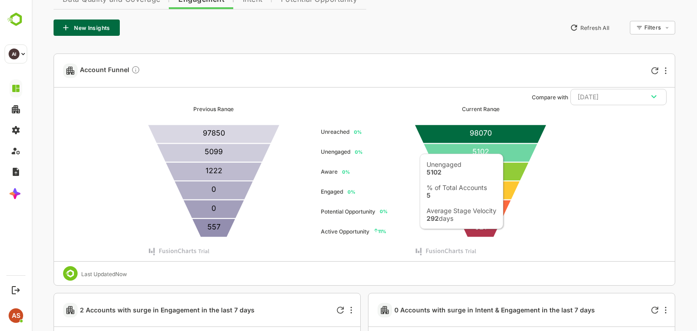
scroll to position [216, 0]
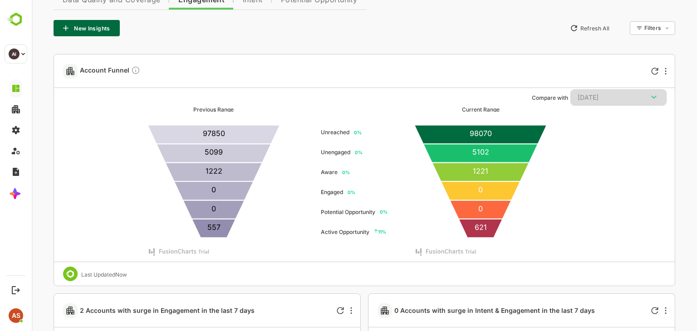
click at [601, 99] on div "1 Weeks Ago" at bounding box center [619, 98] width 82 height 12
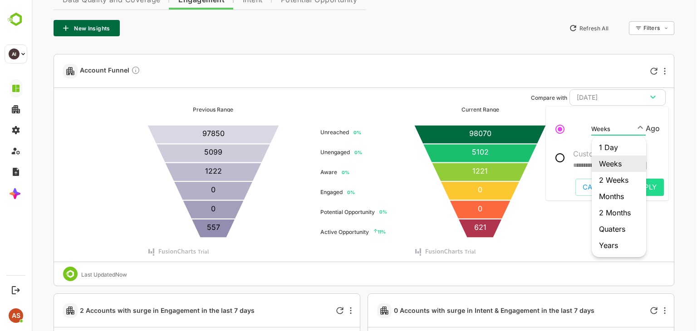
click at [642, 126] on body "**********" at bounding box center [364, 155] width 665 height 742
click at [610, 247] on li "Years" at bounding box center [619, 245] width 54 height 16
type input "*****"
type input "**********"
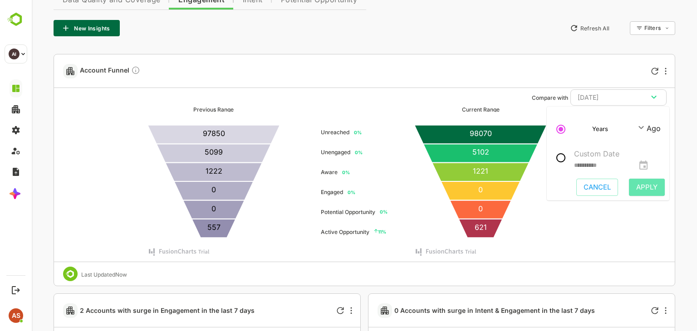
click at [637, 187] on span "Apply" at bounding box center [646, 188] width 21 height 12
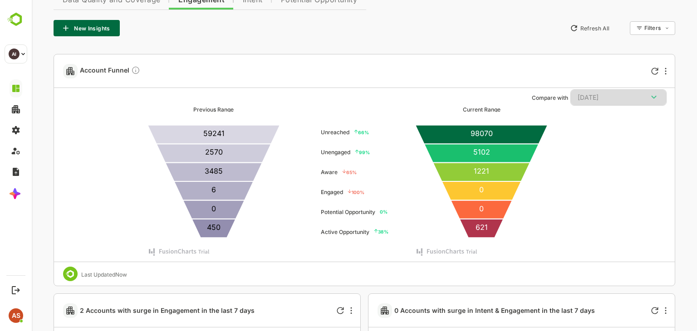
click at [647, 101] on div "1 Years Ago" at bounding box center [619, 98] width 82 height 12
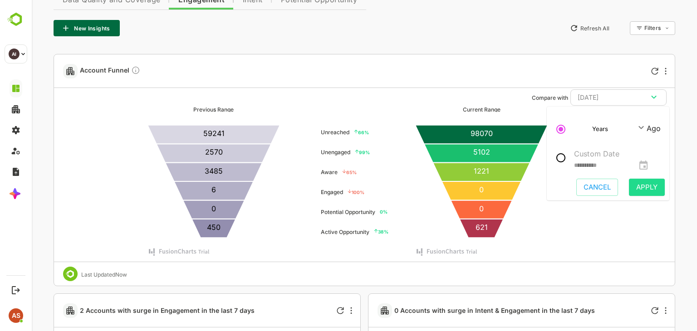
click at [641, 121] on div "Years *****" at bounding box center [619, 127] width 54 height 16
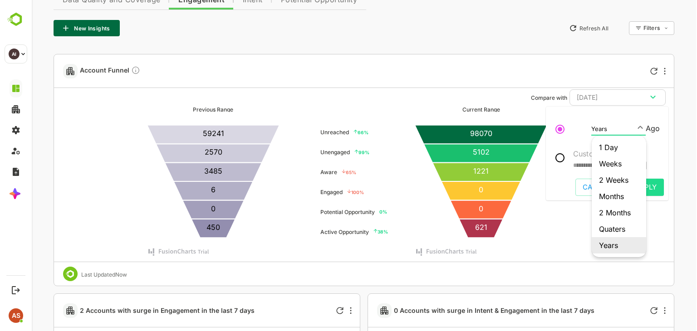
click at [642, 128] on body "**********" at bounding box center [364, 155] width 665 height 742
click at [623, 149] on li "1 Day" at bounding box center [619, 147] width 54 height 16
type input "*****"
type input "**********"
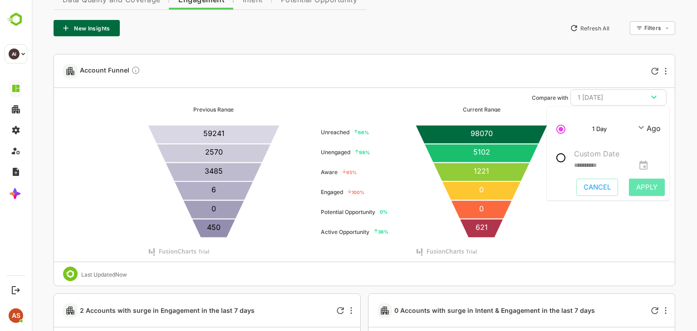
click at [641, 184] on span "Apply" at bounding box center [646, 188] width 21 height 12
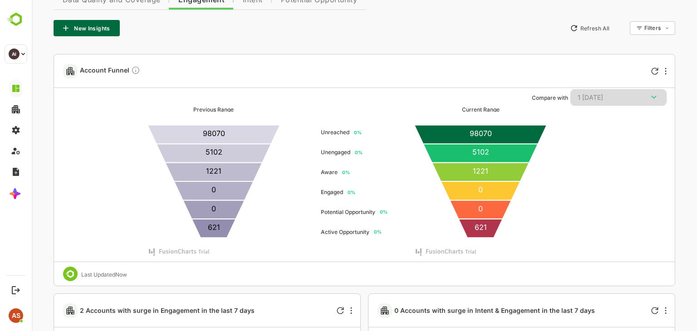
click at [591, 99] on div "1 1 Day Ago" at bounding box center [619, 98] width 82 height 12
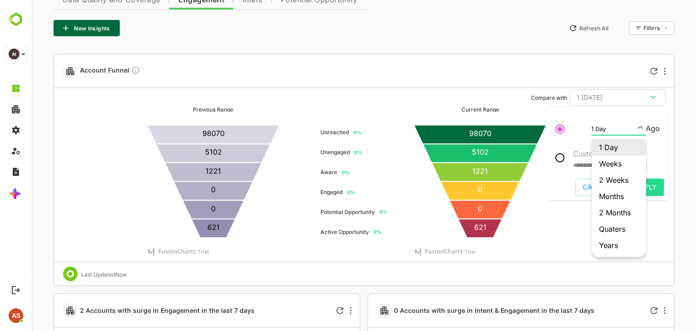
click at [636, 126] on body "**********" at bounding box center [364, 155] width 665 height 742
click at [614, 168] on li "Weeks" at bounding box center [619, 164] width 54 height 16
type input "*****"
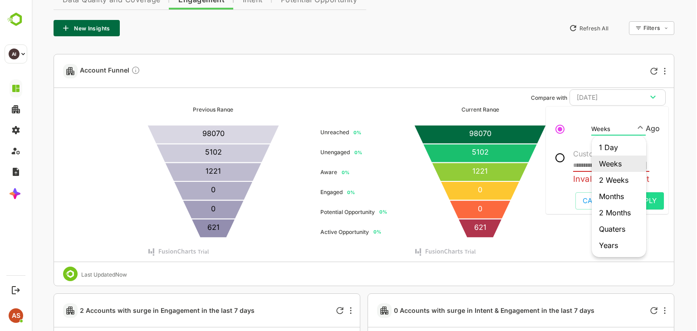
click at [641, 126] on body "**********" at bounding box center [364, 155] width 665 height 742
click at [562, 156] on div at bounding box center [364, 165] width 665 height 331
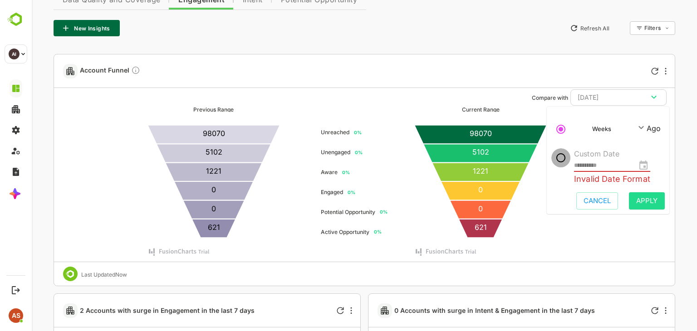
type input "**********"
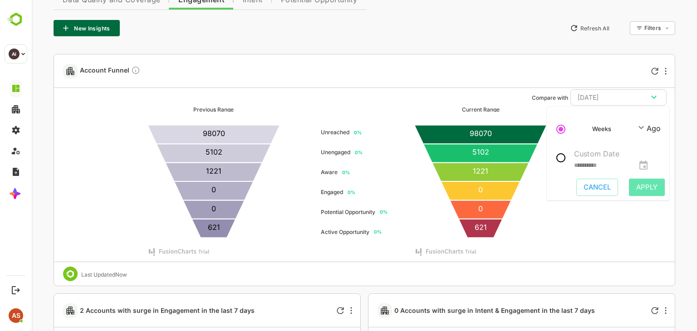
click at [644, 183] on span "Apply" at bounding box center [646, 188] width 21 height 12
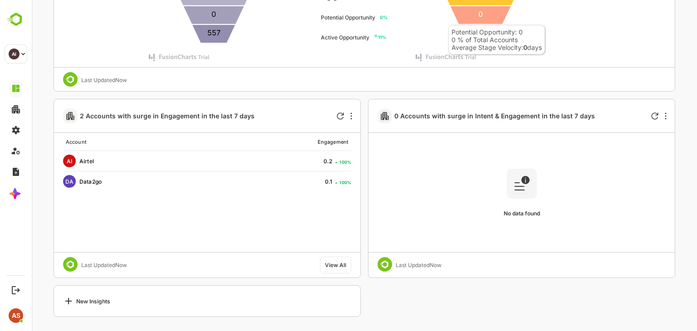
scroll to position [410, 0]
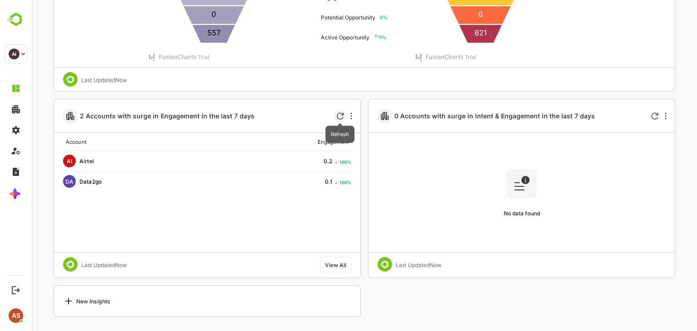
click at [339, 118] on icon "Refresh" at bounding box center [340, 116] width 7 height 7
click at [343, 267] on div "View All" at bounding box center [335, 264] width 21 height 7
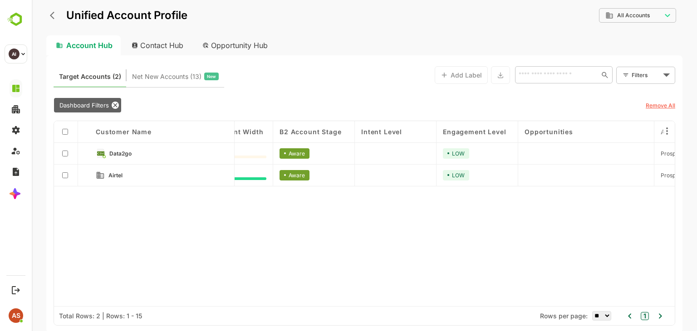
scroll to position [0, 42]
click at [150, 48] on div "Contact Hub" at bounding box center [157, 45] width 67 height 20
type input "**********"
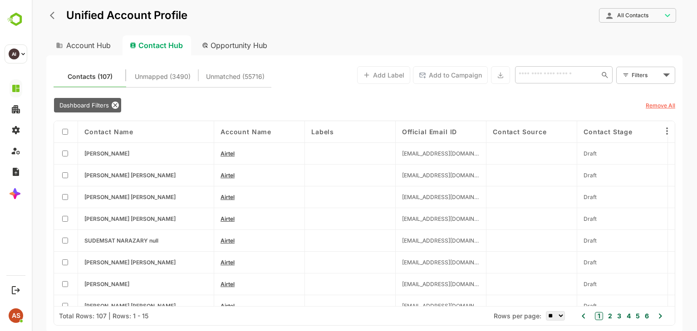
click at [63, 159] on div at bounding box center [66, 154] width 24 height 22
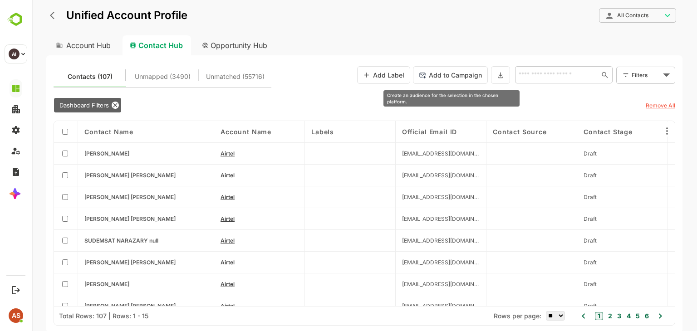
click at [435, 77] on button "Add to Campaign" at bounding box center [450, 75] width 75 height 18
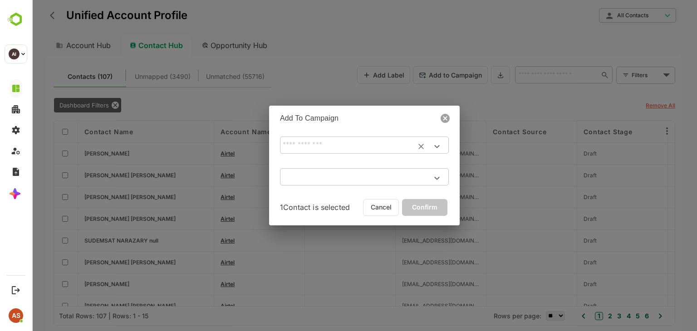
click at [426, 151] on div at bounding box center [429, 146] width 31 height 15
click at [438, 139] on div at bounding box center [429, 146] width 31 height 15
click at [438, 144] on icon "Open" at bounding box center [437, 146] width 11 height 11
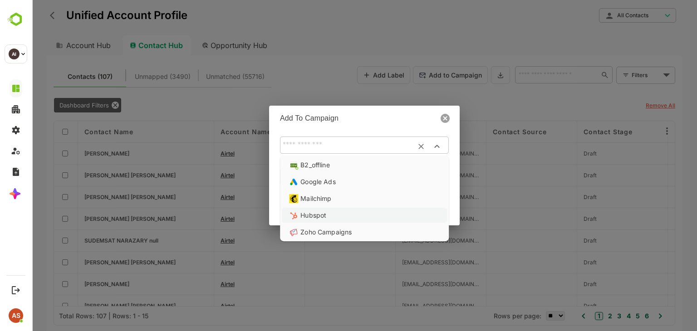
click at [357, 221] on li "Hubspot" at bounding box center [364, 215] width 165 height 15
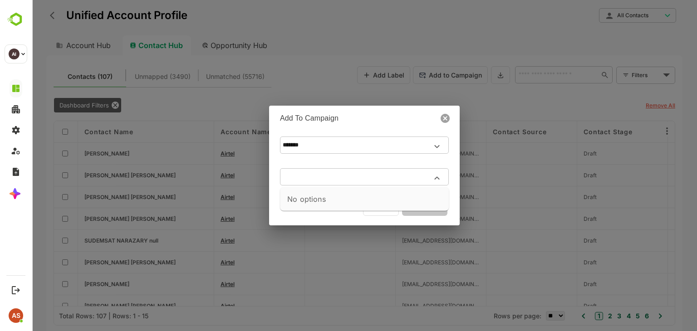
click at [375, 181] on input "text" at bounding box center [364, 176] width 169 height 15
click at [437, 178] on icon "Close" at bounding box center [437, 178] width 11 height 11
click at [437, 145] on icon "Open" at bounding box center [437, 146] width 11 height 11
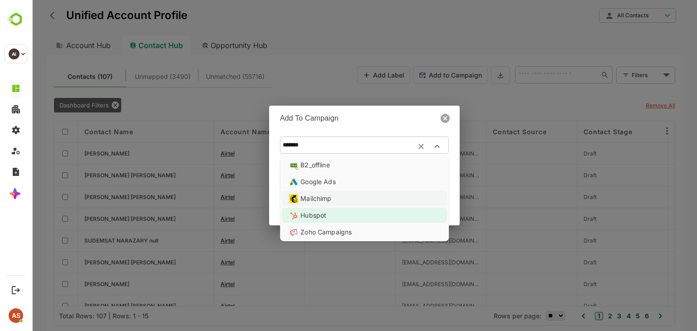
click at [355, 197] on li "Mailchimp" at bounding box center [364, 198] width 165 height 15
type input "*********"
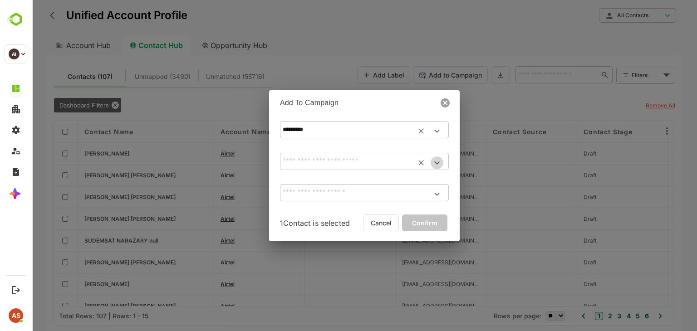
click at [439, 160] on icon "Open" at bounding box center [437, 163] width 11 height 11
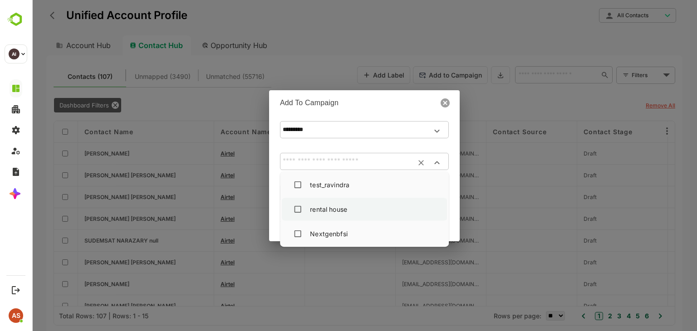
type input "**********"
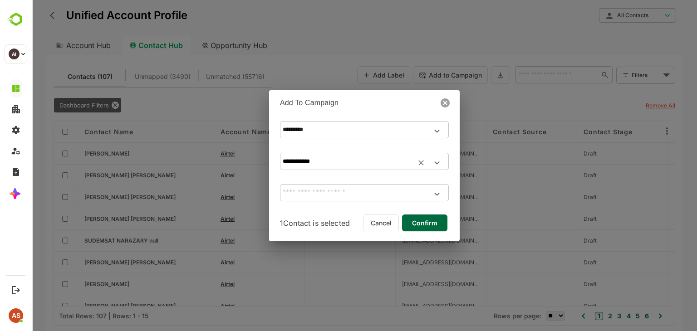
click at [374, 199] on div "​" at bounding box center [364, 192] width 169 height 17
click at [425, 25] on div "**********" at bounding box center [364, 165] width 665 height 331
click at [443, 102] on icon at bounding box center [445, 103] width 9 height 9
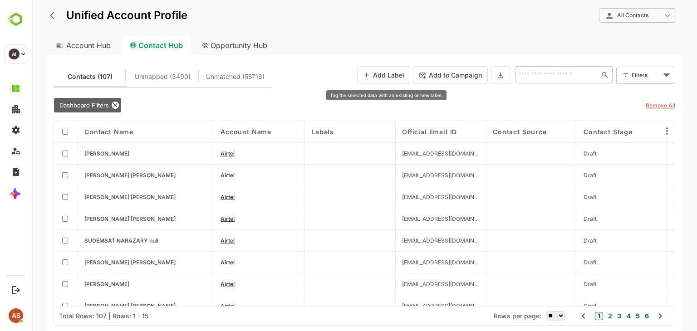
click at [390, 67] on button "Add Label" at bounding box center [383, 75] width 53 height 18
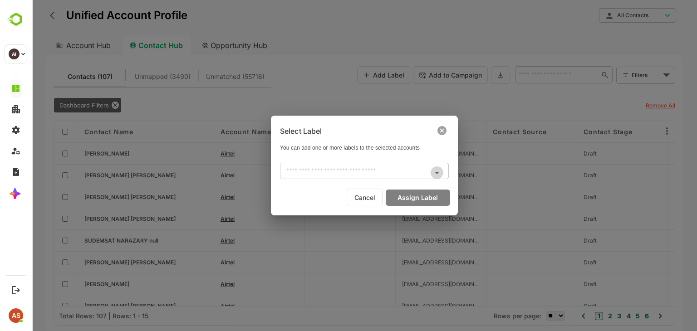
click at [439, 170] on icon "Open" at bounding box center [437, 173] width 11 height 11
click at [447, 131] on button at bounding box center [442, 131] width 15 height 11
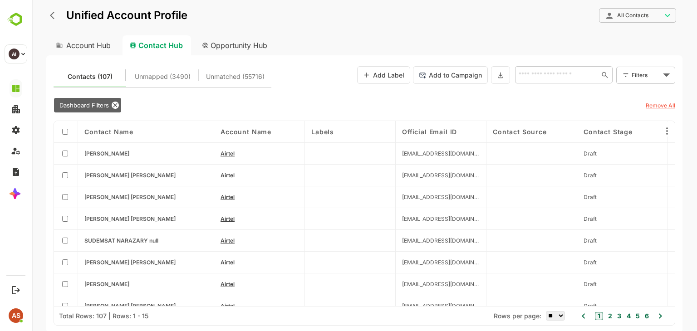
click at [639, 78] on body "**********" at bounding box center [364, 165] width 665 height 331
click at [641, 91] on span "New Filter" at bounding box center [647, 95] width 27 height 11
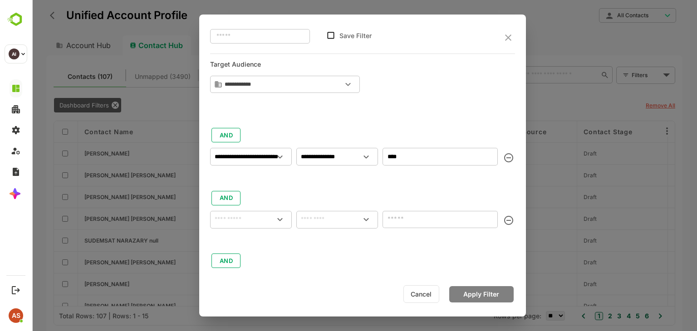
scroll to position [6, 0]
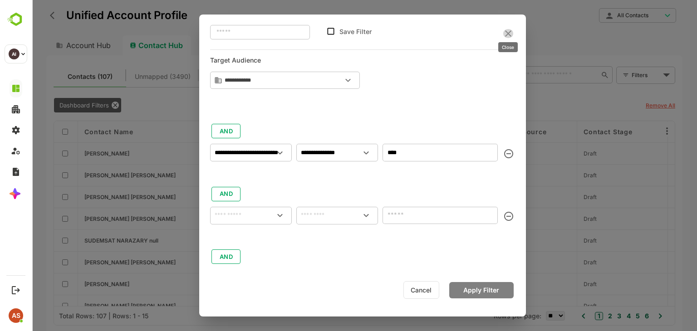
click at [504, 33] on icon "close" at bounding box center [508, 33] width 11 height 11
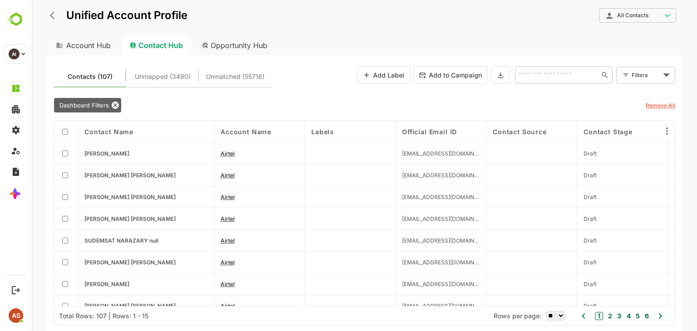
click at [238, 42] on div "Opportunity Hub" at bounding box center [235, 45] width 81 height 20
type input "**********"
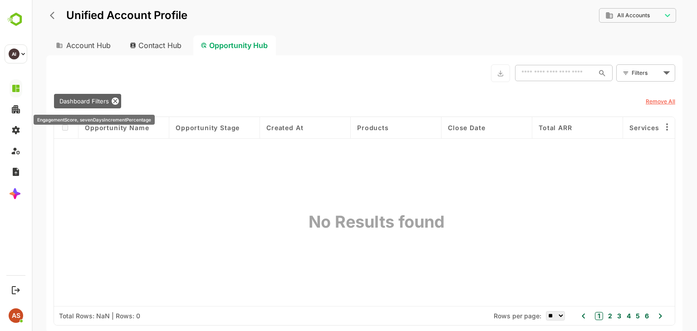
click at [111, 99] on span "Dashboard Filters" at bounding box center [84, 101] width 60 height 7
click at [114, 99] on icon at bounding box center [115, 101] width 7 height 7
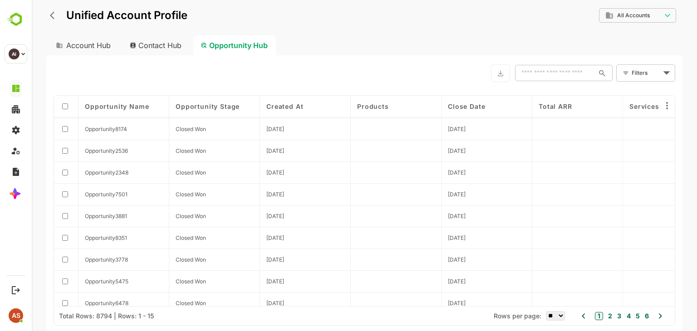
scroll to position [140, 0]
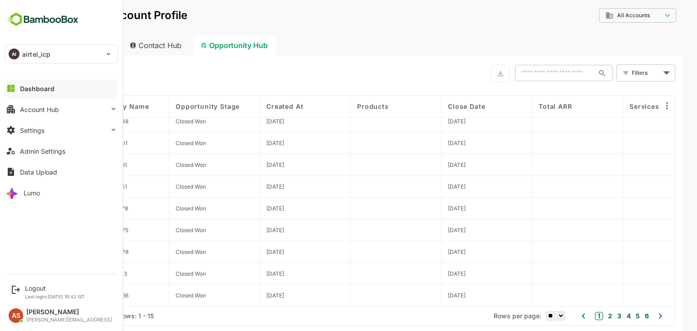
click at [49, 89] on div "Dashboard" at bounding box center [37, 89] width 34 height 8
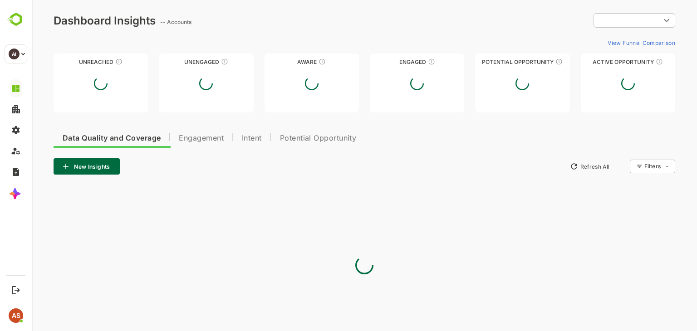
type input "**********"
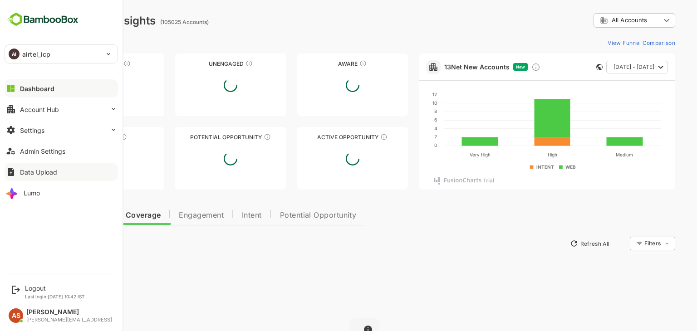
click at [21, 171] on div "Data Upload" at bounding box center [38, 172] width 37 height 8
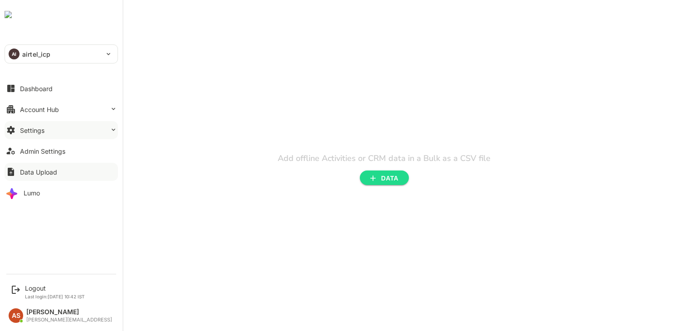
click at [19, 133] on button "Settings" at bounding box center [61, 130] width 113 height 18
click at [31, 130] on div "Settings" at bounding box center [32, 131] width 25 height 8
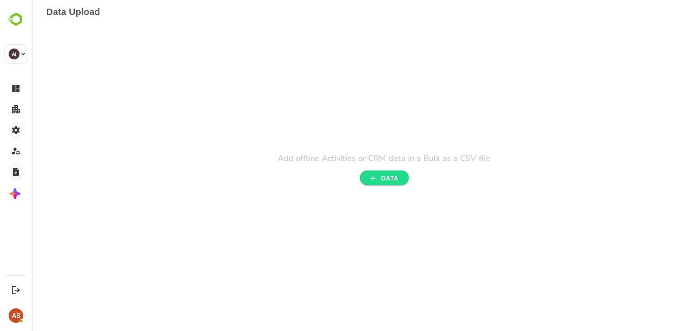
click at [410, 164] on div "Add offline Activities or CRM data in a Bulk as a CSV file DATA" at bounding box center [384, 165] width 213 height 39
